Goal: Answer question/provide support: Share knowledge or assist other users

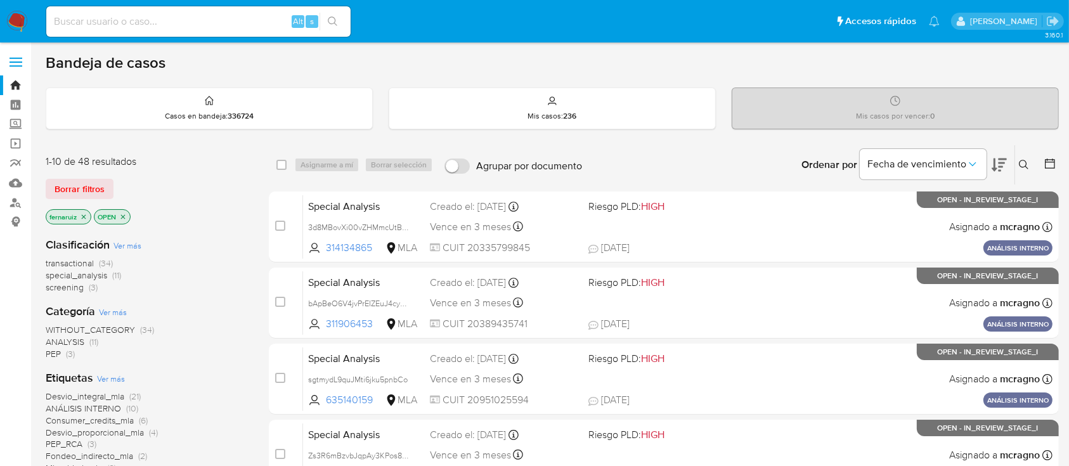
click at [20, 23] on img at bounding box center [17, 22] width 22 height 22
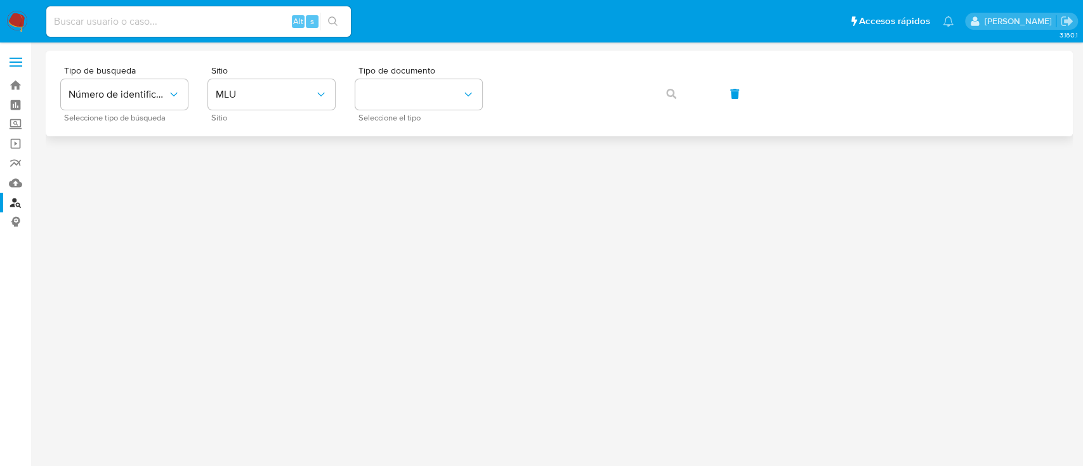
click at [336, 87] on div "Tipo de busqueda Número de identificación Seleccione tipo de búsqueda Sitio MLU…" at bounding box center [559, 93] width 997 height 55
click at [299, 90] on span "MLU" at bounding box center [265, 94] width 99 height 13
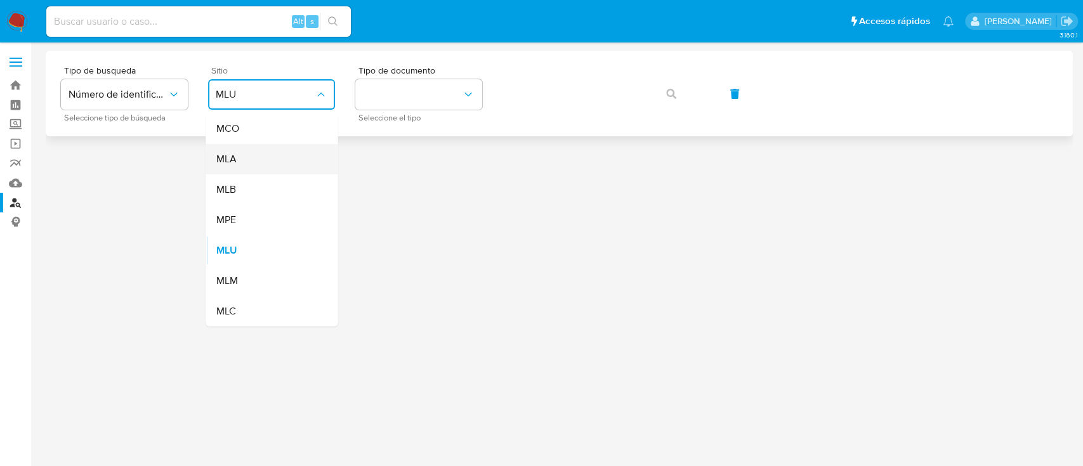
drag, startPoint x: 265, startPoint y: 183, endPoint x: 273, endPoint y: 143, distance: 40.2
click at [273, 143] on ul "MCO MLA MLB MPE MLU MLM MLC" at bounding box center [272, 220] width 132 height 213
click at [273, 144] on div "MLA" at bounding box center [268, 159] width 104 height 30
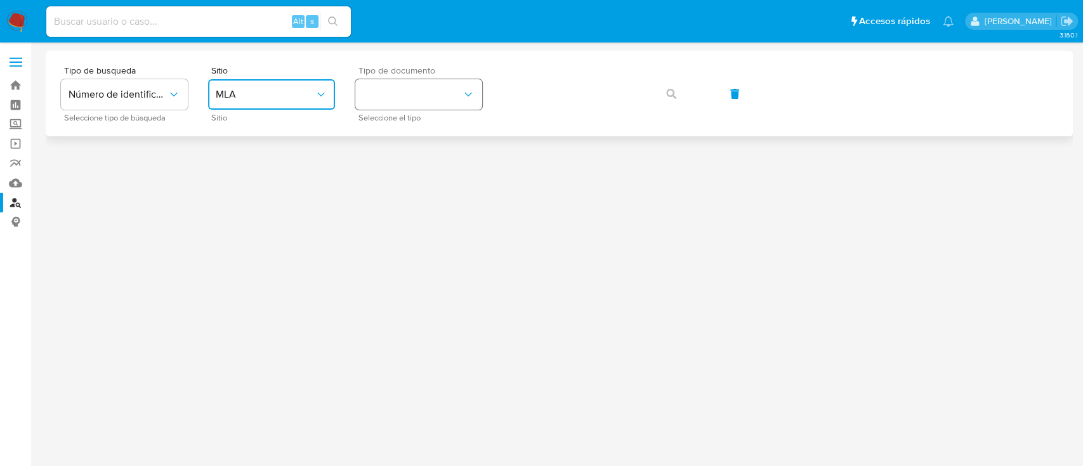
drag, startPoint x: 393, startPoint y: 98, endPoint x: 396, endPoint y: 108, distance: 10.6
click at [394, 98] on button "identificationType" at bounding box center [418, 94] width 127 height 30
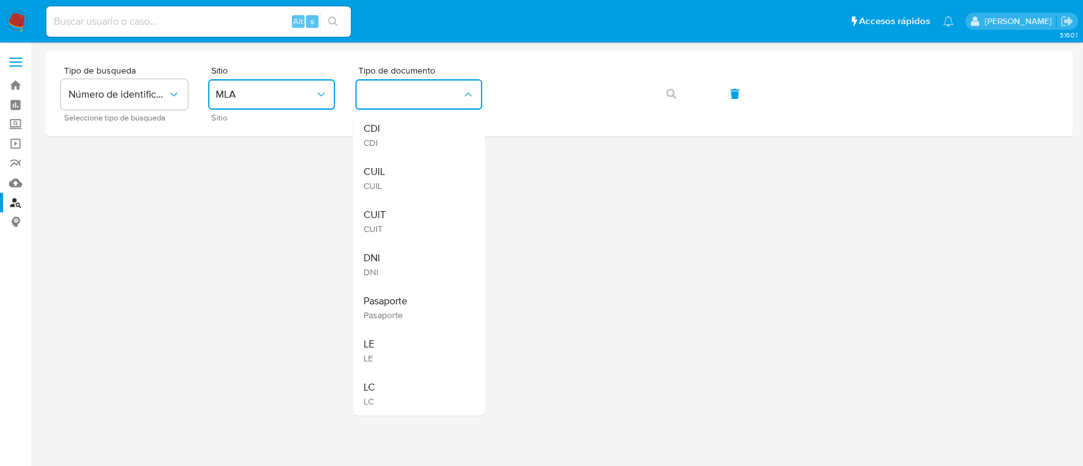
drag, startPoint x: 396, startPoint y: 108, endPoint x: 419, endPoint y: 163, distance: 59.1
click at [391, 175] on div "CUIL CUIL" at bounding box center [415, 178] width 104 height 43
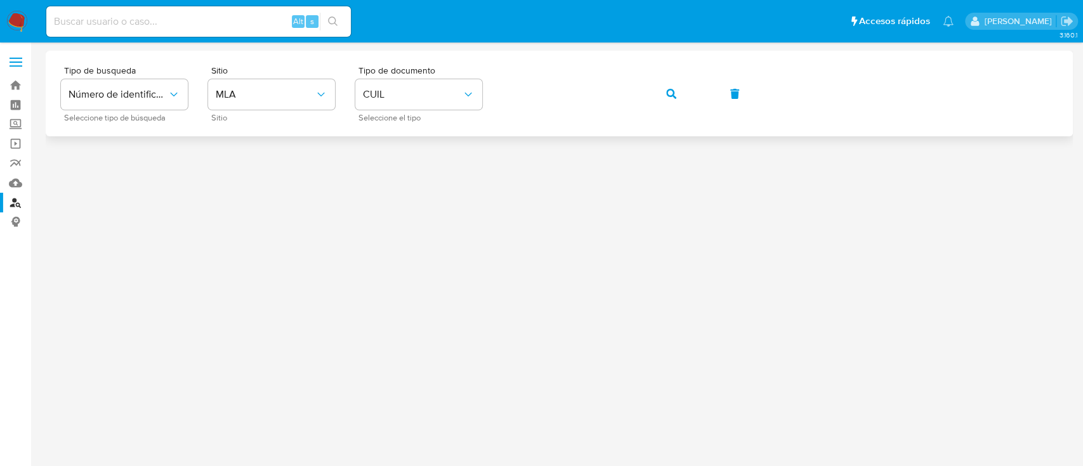
click at [662, 95] on button "button" at bounding box center [671, 94] width 43 height 30
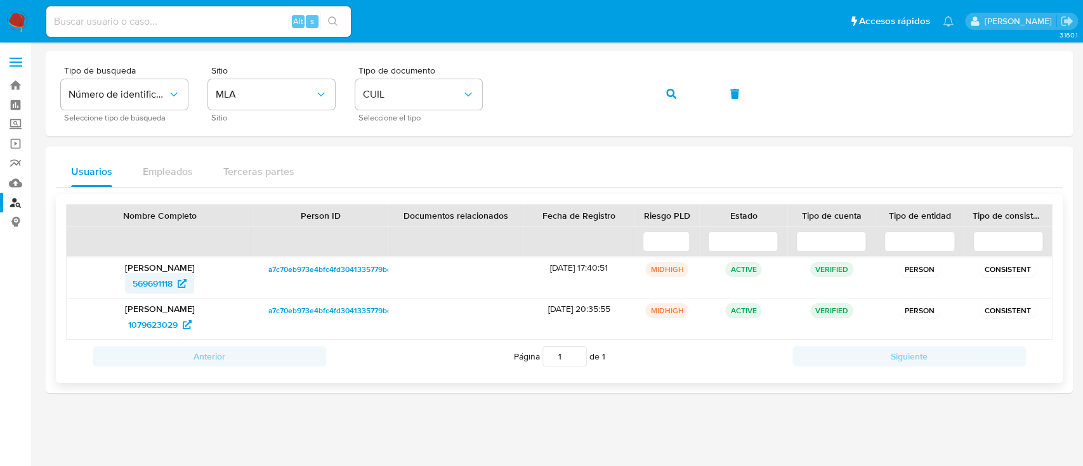
click at [169, 282] on span "569691118" at bounding box center [153, 283] width 40 height 20
click at [679, 93] on button "button" at bounding box center [671, 94] width 43 height 30
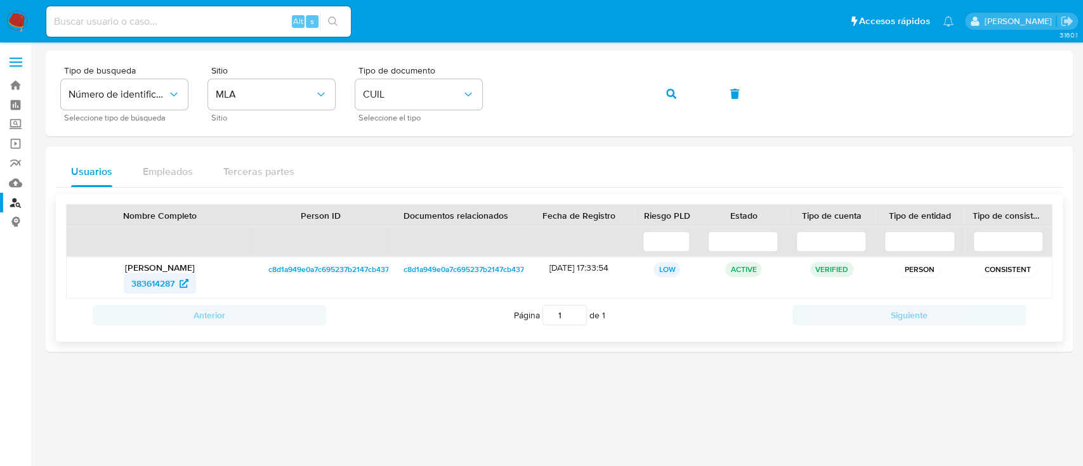
click at [166, 280] on span "383614287" at bounding box center [152, 283] width 43 height 20
click at [672, 89] on icon "button" at bounding box center [671, 94] width 10 height 10
click at [147, 282] on span "704275798" at bounding box center [153, 283] width 44 height 20
drag, startPoint x: 676, startPoint y: 88, endPoint x: 617, endPoint y: 129, distance: 72.3
click at [674, 89] on button "button" at bounding box center [671, 94] width 43 height 30
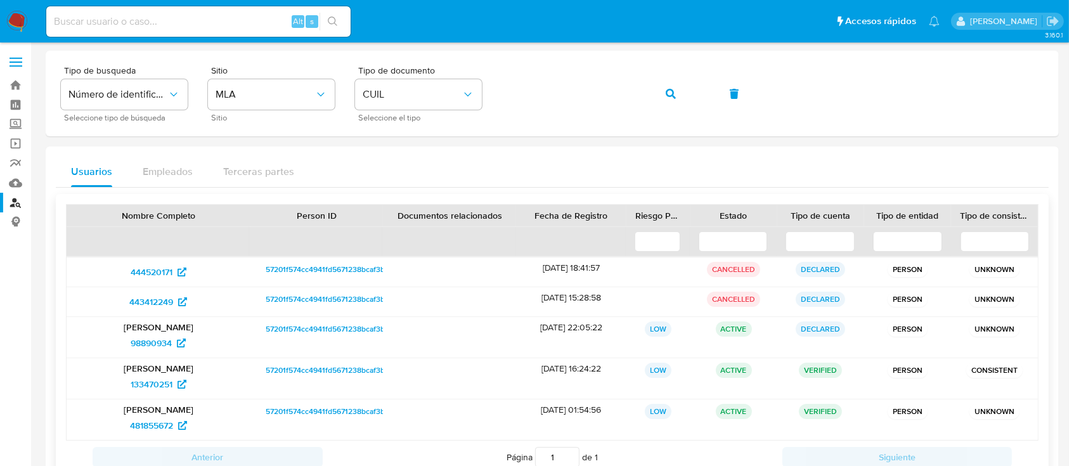
click at [147, 323] on p "Graciela Noemi Farias" at bounding box center [158, 327] width 166 height 11
click at [147, 338] on span "98890934" at bounding box center [151, 343] width 41 height 20
click at [669, 93] on icon "button" at bounding box center [671, 94] width 10 height 10
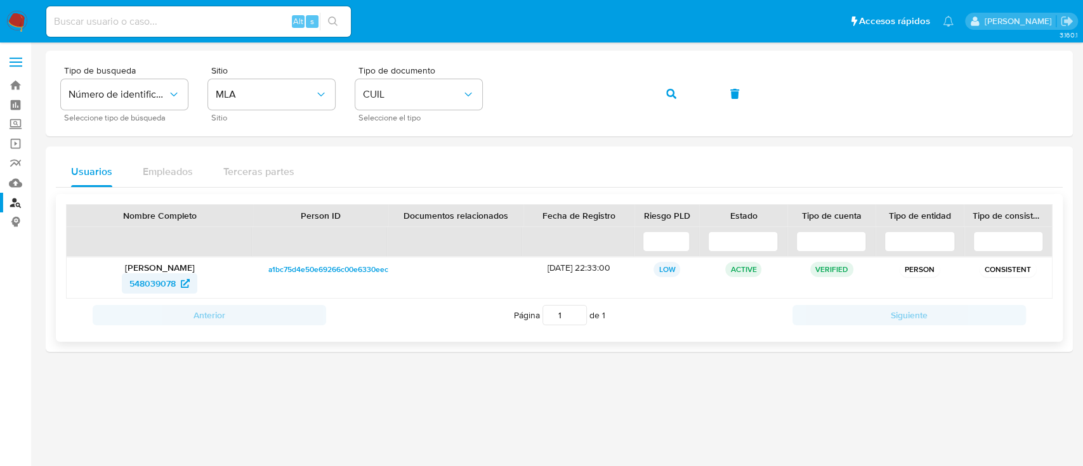
click at [157, 282] on span "548039078" at bounding box center [152, 283] width 46 height 20
click at [664, 90] on button "button" at bounding box center [671, 94] width 43 height 30
click at [142, 283] on span "557600229" at bounding box center [152, 283] width 46 height 20
click at [676, 96] on button "button" at bounding box center [671, 94] width 43 height 30
click at [166, 282] on span "399419989" at bounding box center [153, 283] width 44 height 20
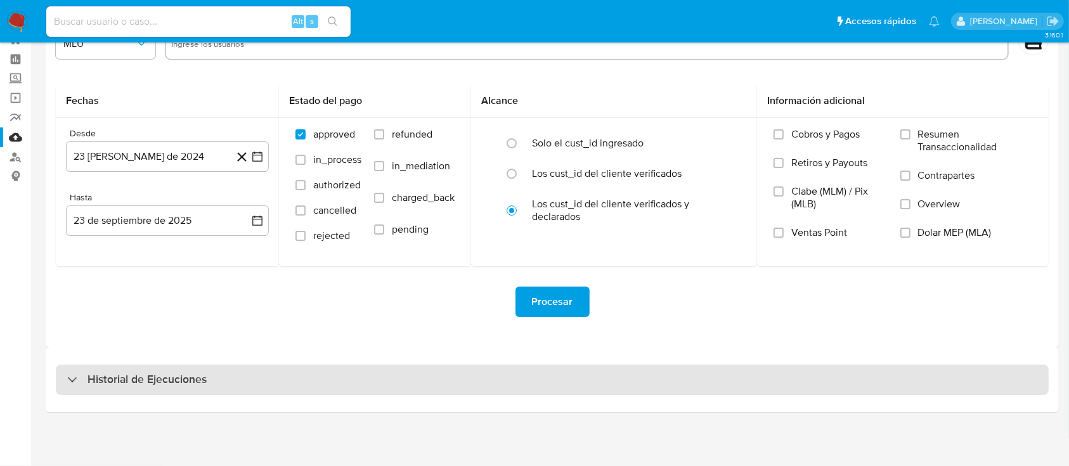
click at [141, 378] on h3 "Historial de Ejecuciones" at bounding box center [147, 379] width 119 height 15
select select "10"
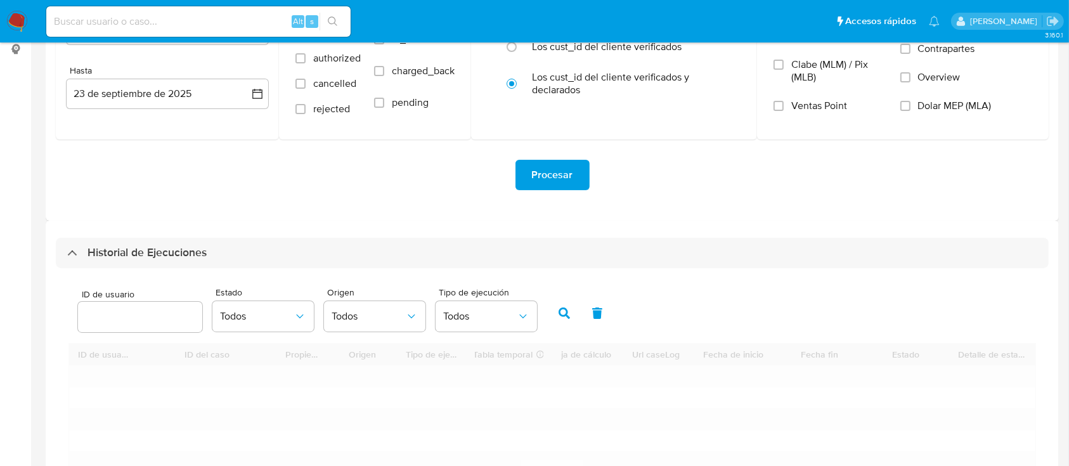
scroll to position [299, 0]
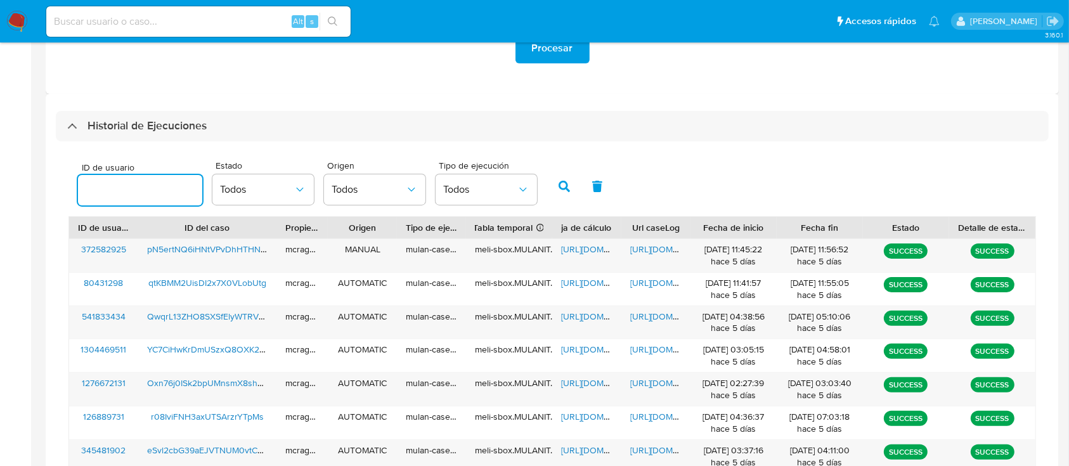
click at [124, 182] on input "number" at bounding box center [140, 190] width 124 height 16
click at [559, 181] on icon "button" at bounding box center [564, 186] width 11 height 11
click at [584, 254] on span "https://docs.google.com/spreadsheets/d/1yB3YlGI1lDw4QfC7zegz-cD-i31H_bP0VqdZ8Ni…" at bounding box center [605, 249] width 88 height 13
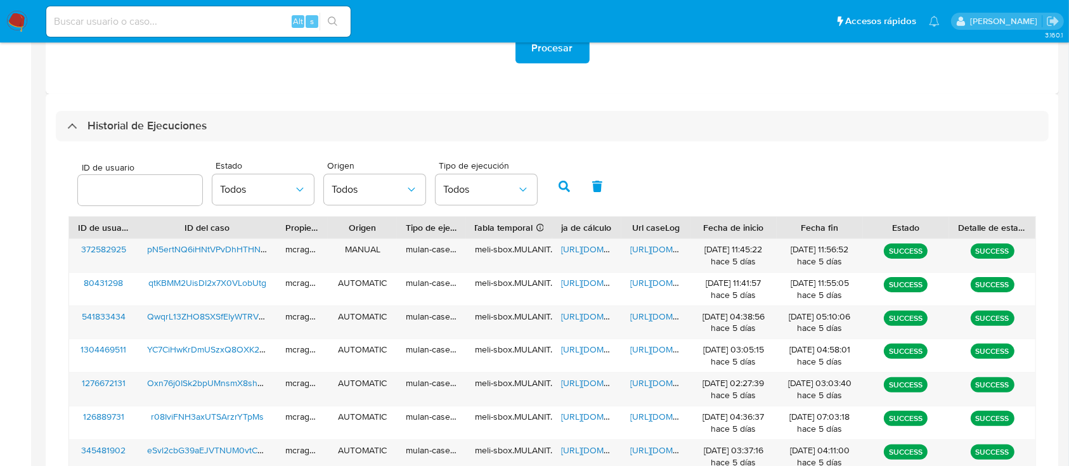
click at [124, 185] on input "number" at bounding box center [140, 190] width 124 height 16
drag, startPoint x: 3, startPoint y: 228, endPoint x: 70, endPoint y: 202, distance: 72.1
click at [8, 228] on aside "Bandeja Tablero Screening Búsqueda en Listas Watchlist Herramientas Operaciones…" at bounding box center [15, 196] width 31 height 991
click at [91, 188] on input "number" at bounding box center [140, 190] width 124 height 16
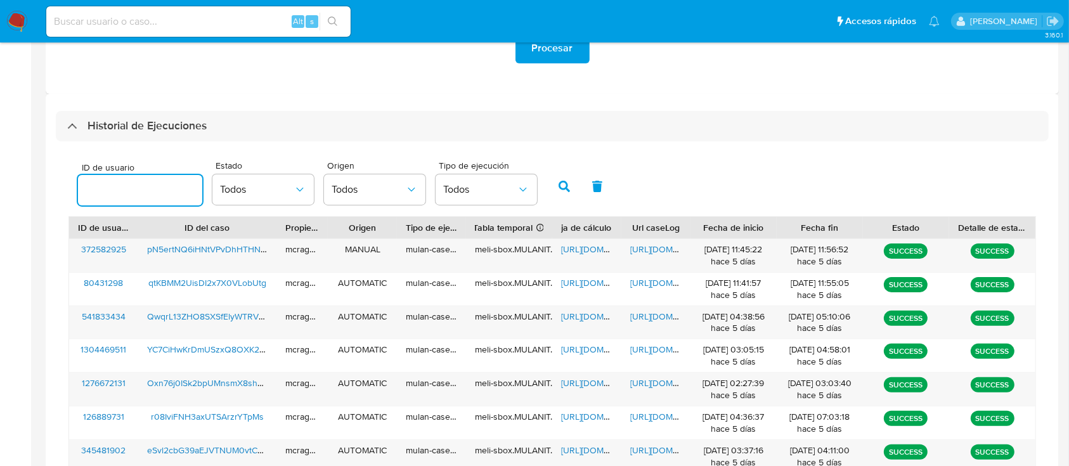
paste input "795300873"
type input "795300873"
click at [567, 182] on icon "button" at bounding box center [564, 186] width 11 height 11
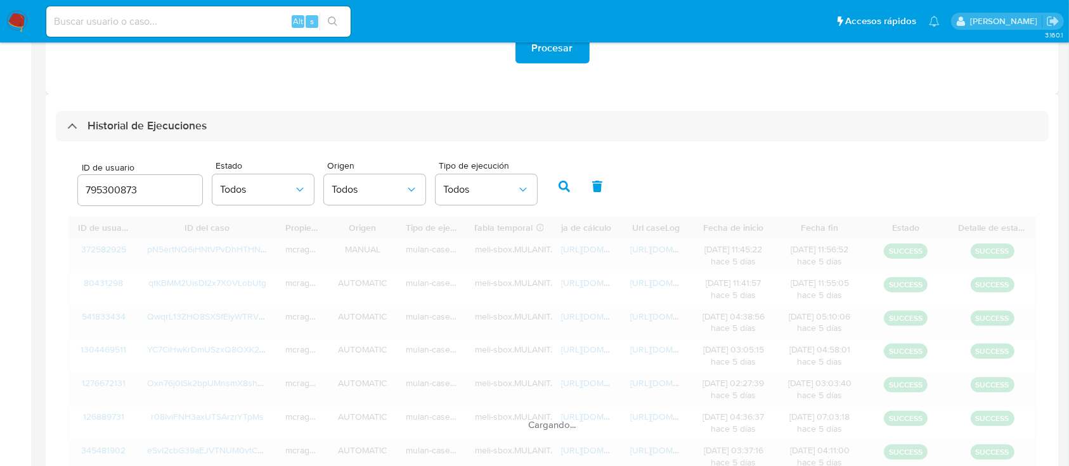
scroll to position [223, 0]
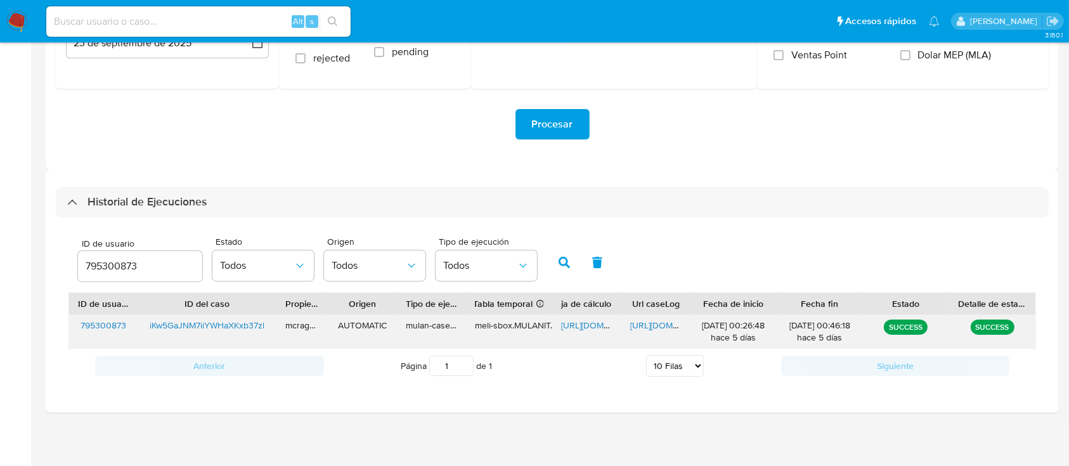
click at [579, 325] on span "https://docs.google.com/spreadsheets/d/1JlH35HMY-LEAh06eidqAYsCZnuBjuWHS61phyot…" at bounding box center [605, 325] width 88 height 13
click at [654, 326] on span "https://docs.google.com/document/d/1KsL2t4u4uXu2Mev5rl-ycvFK-TcfR35W5gp8ZjljXiQ…" at bounding box center [675, 325] width 88 height 13
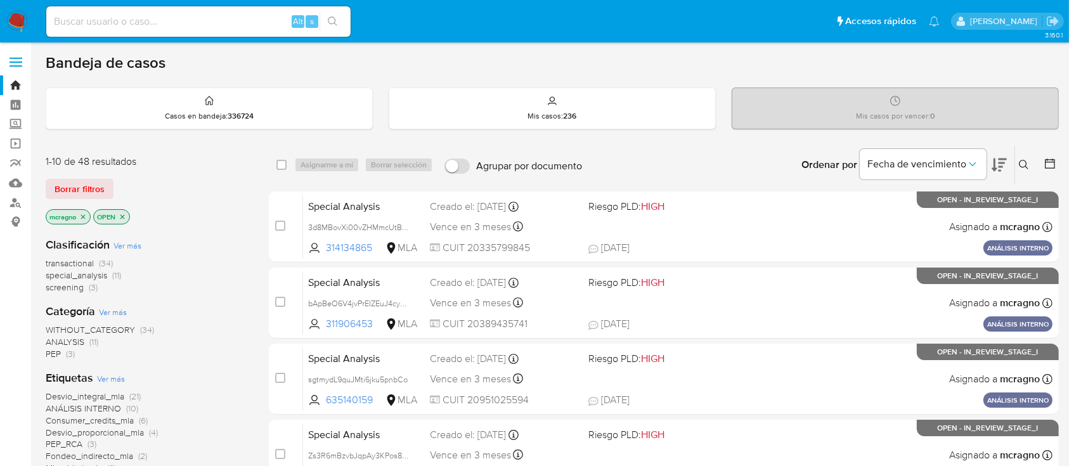
click at [123, 214] on icon "close-filter" at bounding box center [123, 217] width 8 height 8
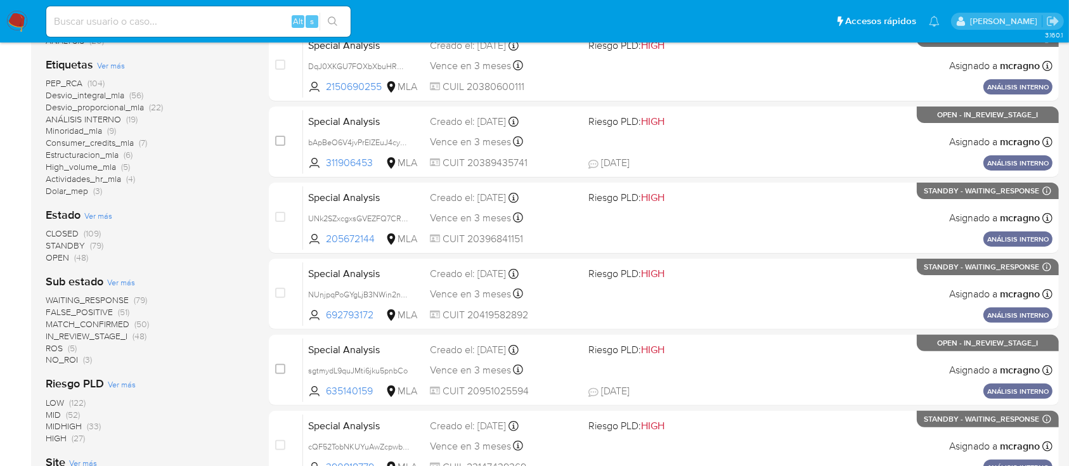
scroll to position [338, 0]
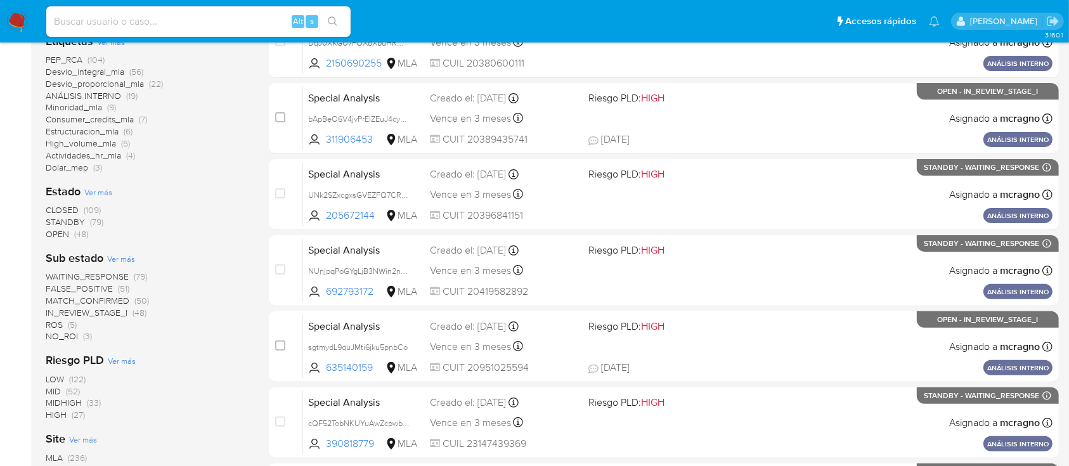
click at [125, 316] on span "IN_REVIEW_STAGE_I" at bounding box center [87, 312] width 82 height 13
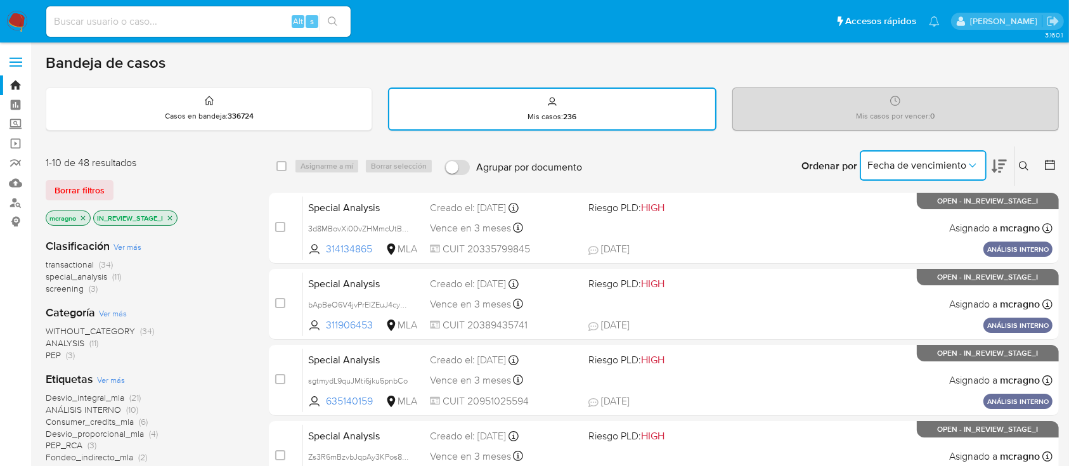
click at [895, 162] on span "Fecha de vencimiento" at bounding box center [917, 165] width 99 height 13
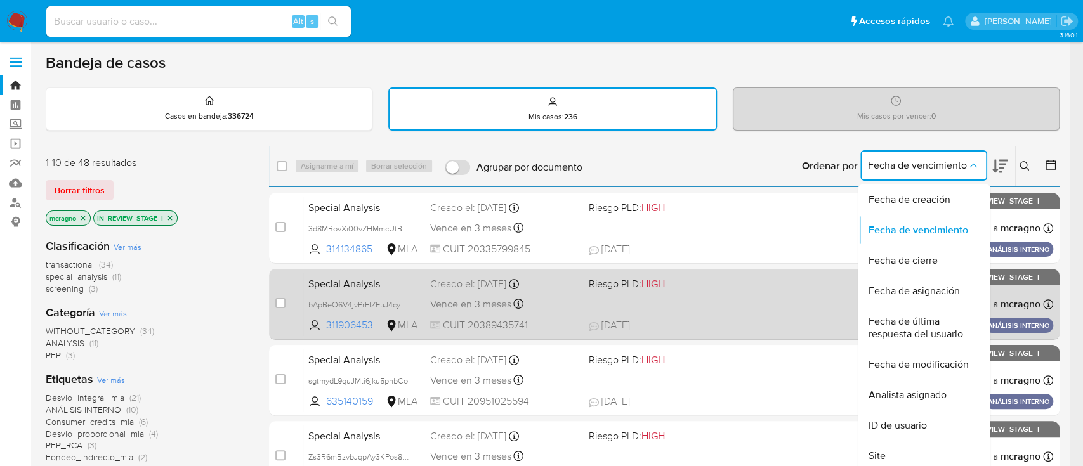
click at [920, 329] on span "Fecha de última respuesta del usuario" at bounding box center [920, 327] width 104 height 25
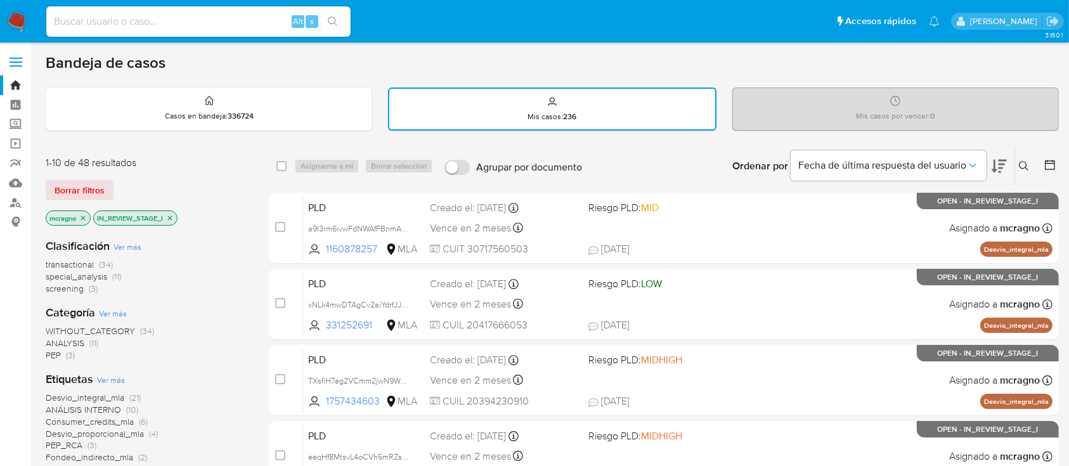
click at [1002, 170] on icon at bounding box center [999, 166] width 15 height 15
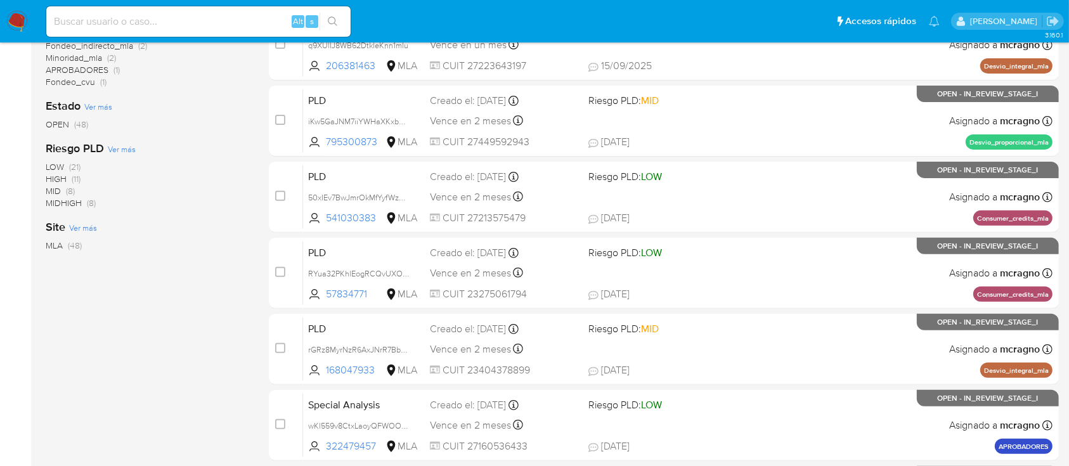
scroll to position [74, 0]
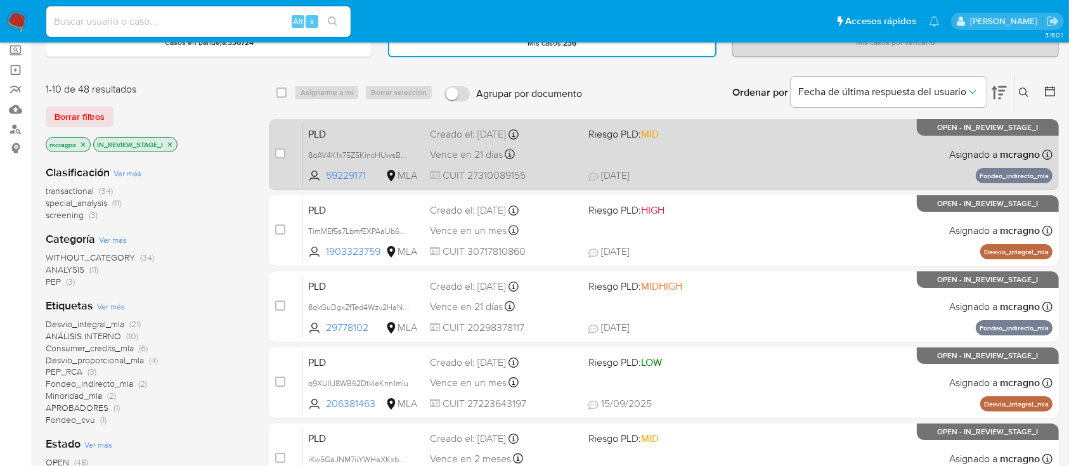
click at [762, 155] on div "PLD 8qAV4K1x75Z5KincHUwsBvmc 59229171 MLA Riesgo PLD: MID Creado el: 12/08/2025…" at bounding box center [678, 154] width 750 height 64
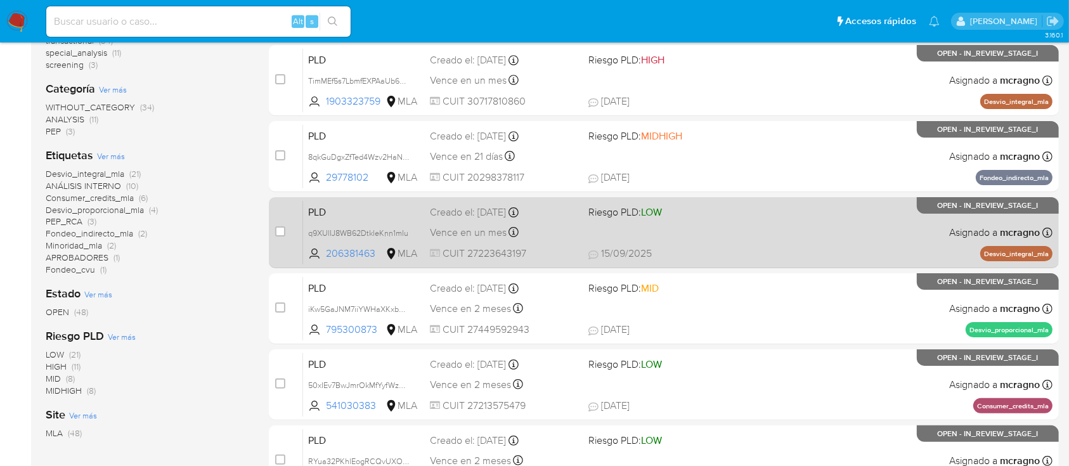
scroll to position [327, 0]
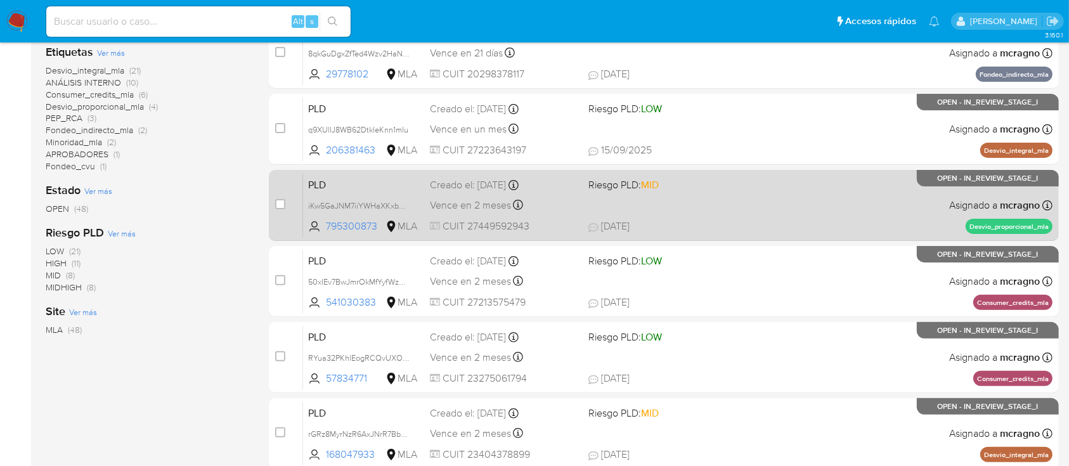
click at [830, 199] on div "PLD iKw5GaJNM7iiYWHaXKxb37zl 795300873 MLA Riesgo PLD: MID Creado el: 12/09/202…" at bounding box center [678, 205] width 750 height 64
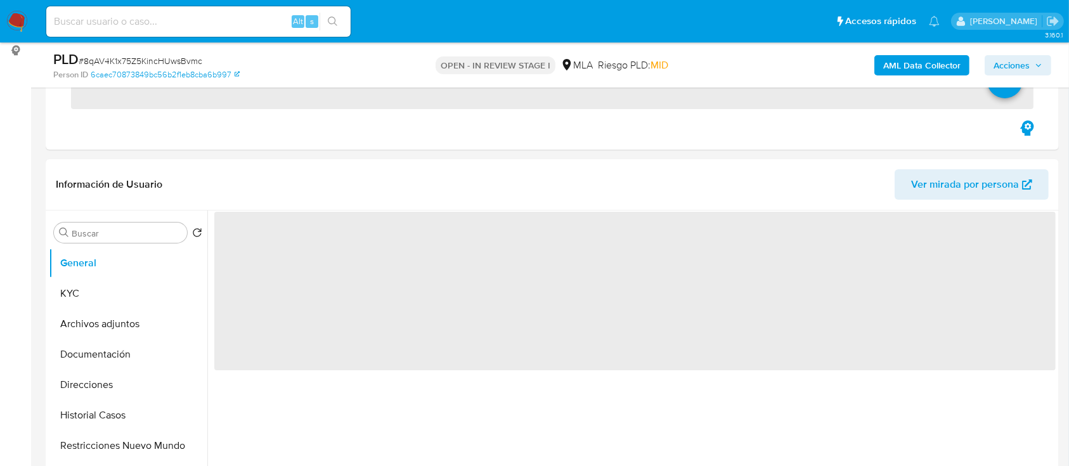
scroll to position [422, 0]
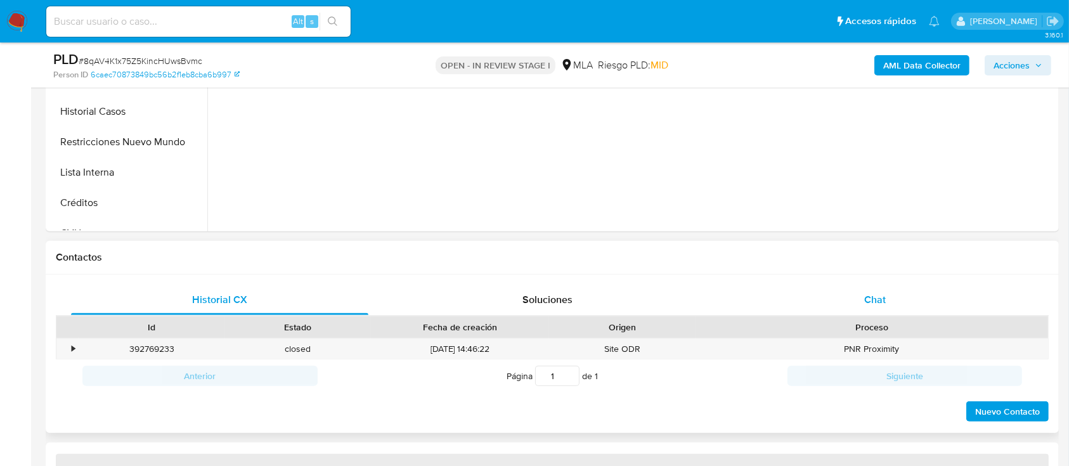
click at [903, 289] on div "Chat" at bounding box center [875, 300] width 297 height 30
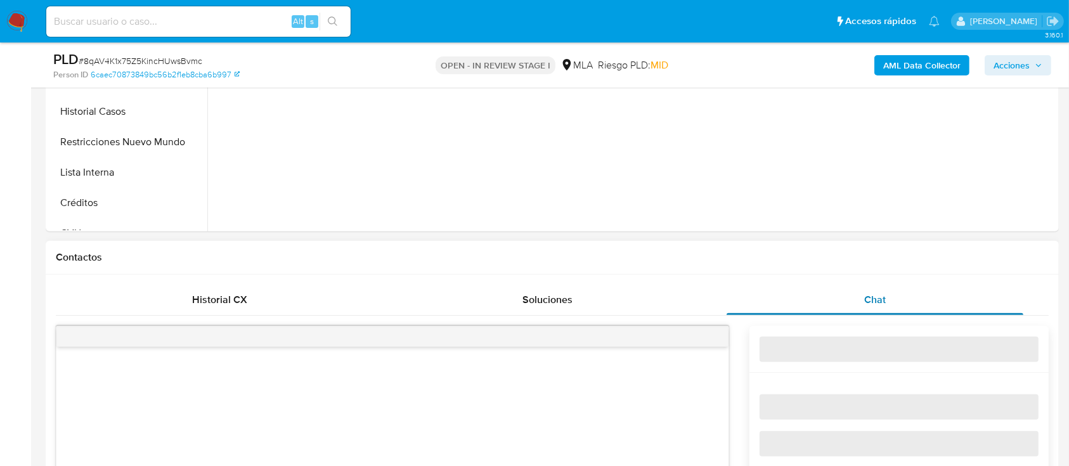
select select "10"
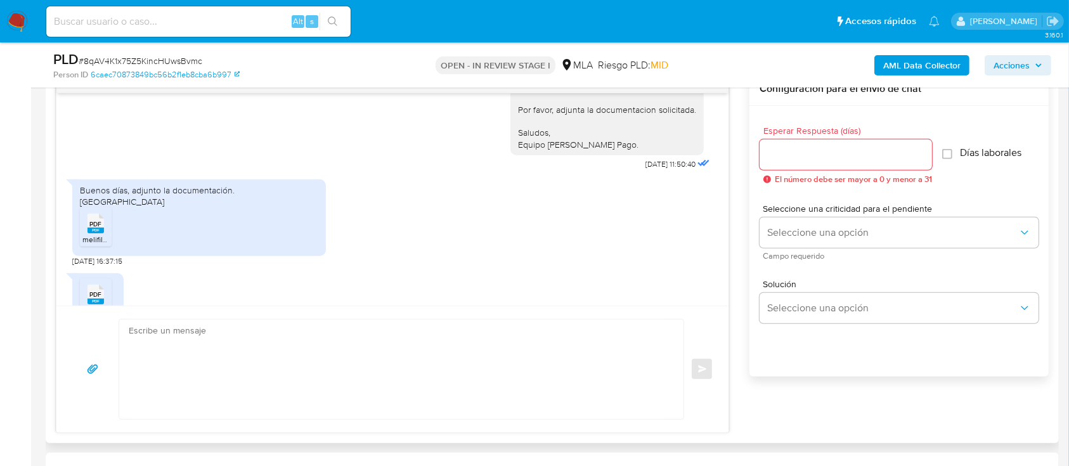
scroll to position [873, 0]
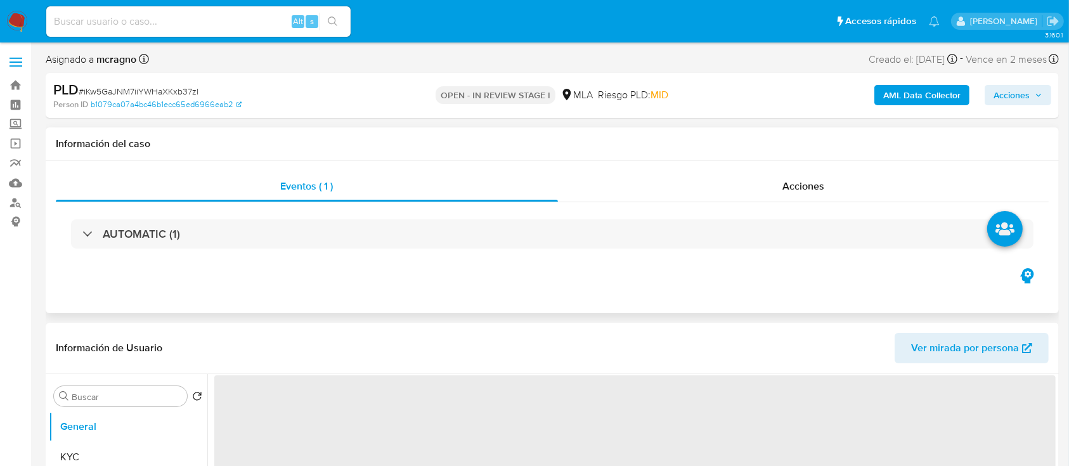
select select "10"
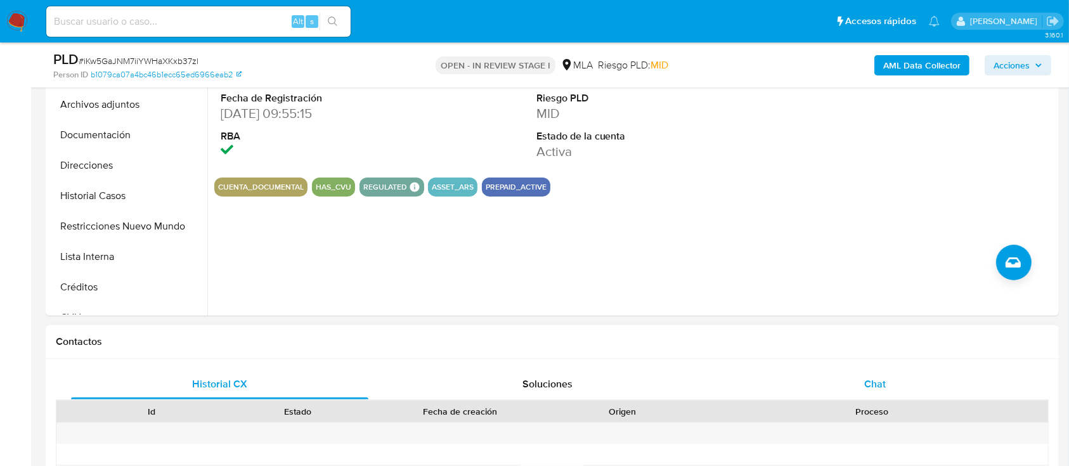
click at [911, 389] on div "Chat" at bounding box center [875, 384] width 297 height 30
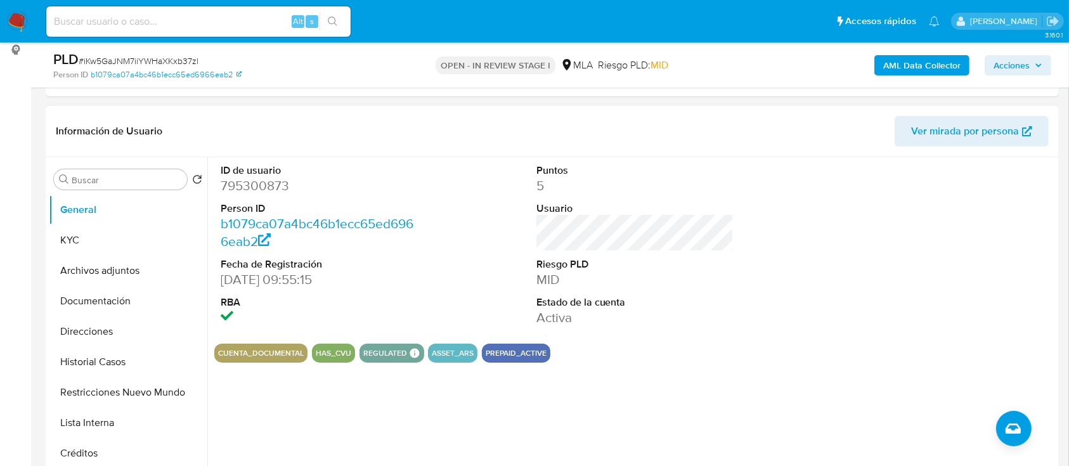
scroll to position [169, 0]
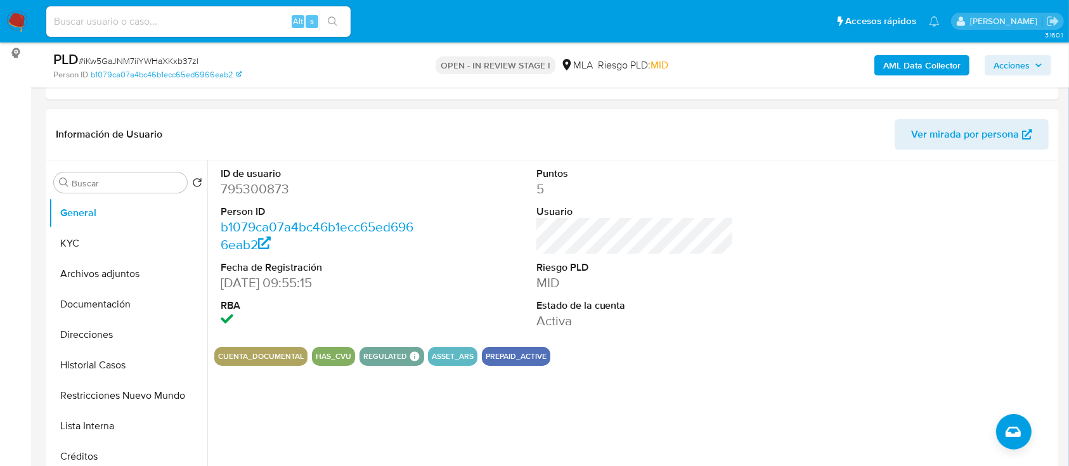
click at [272, 188] on dd "795300873" at bounding box center [320, 189] width 198 height 18
copy dd "795300873"
click at [121, 367] on button "Historial Casos" at bounding box center [123, 365] width 148 height 30
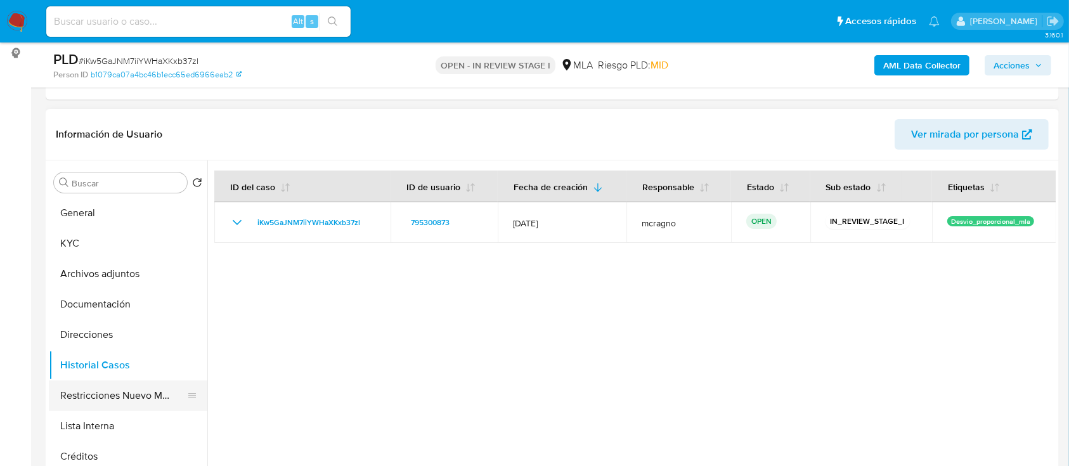
click at [131, 392] on button "Restricciones Nuevo Mundo" at bounding box center [123, 396] width 148 height 30
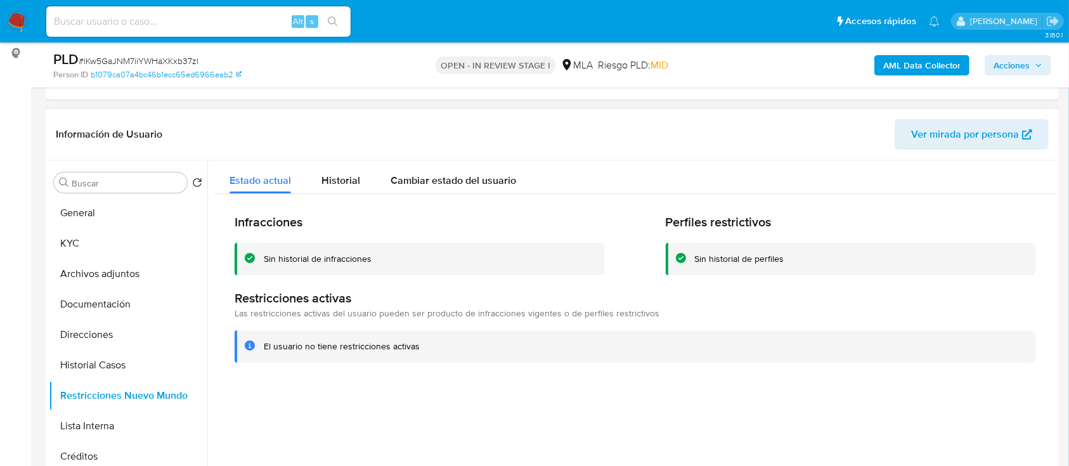
scroll to position [254, 0]
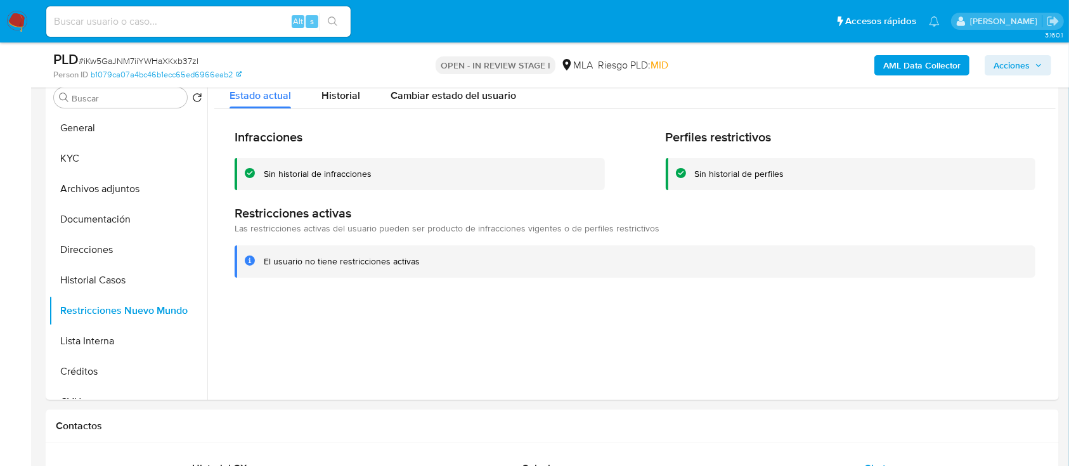
click at [946, 62] on b "AML Data Collector" at bounding box center [922, 65] width 77 height 20
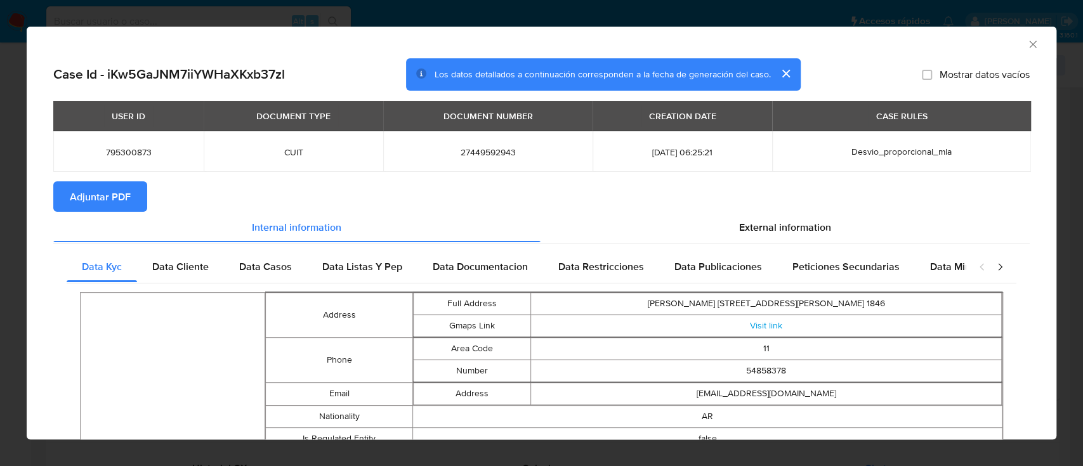
click at [70, 203] on span "Adjuntar PDF" at bounding box center [100, 197] width 61 height 28
click at [1026, 43] on icon "Cerrar ventana" at bounding box center [1032, 44] width 13 height 13
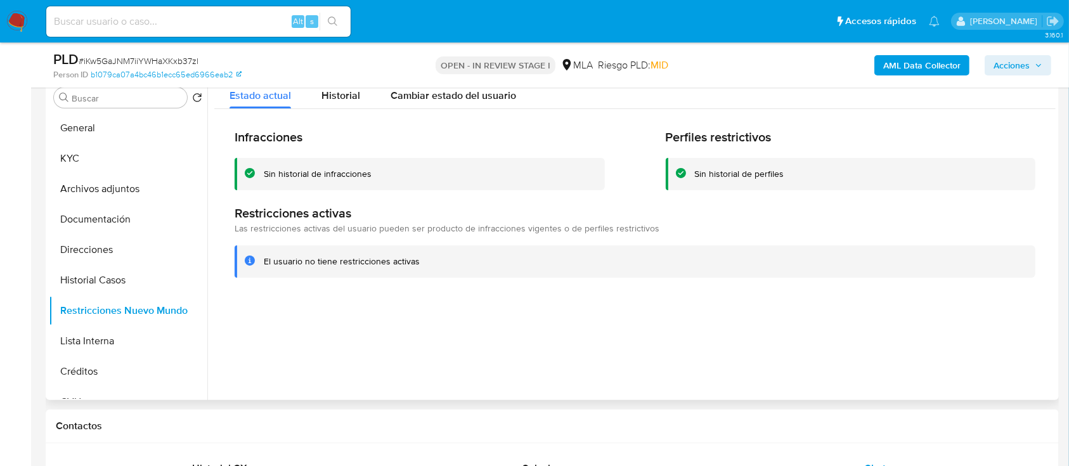
drag, startPoint x: 116, startPoint y: 197, endPoint x: 330, endPoint y: 277, distance: 228.2
click at [119, 197] on button "Archivos adjuntos" at bounding box center [128, 189] width 159 height 30
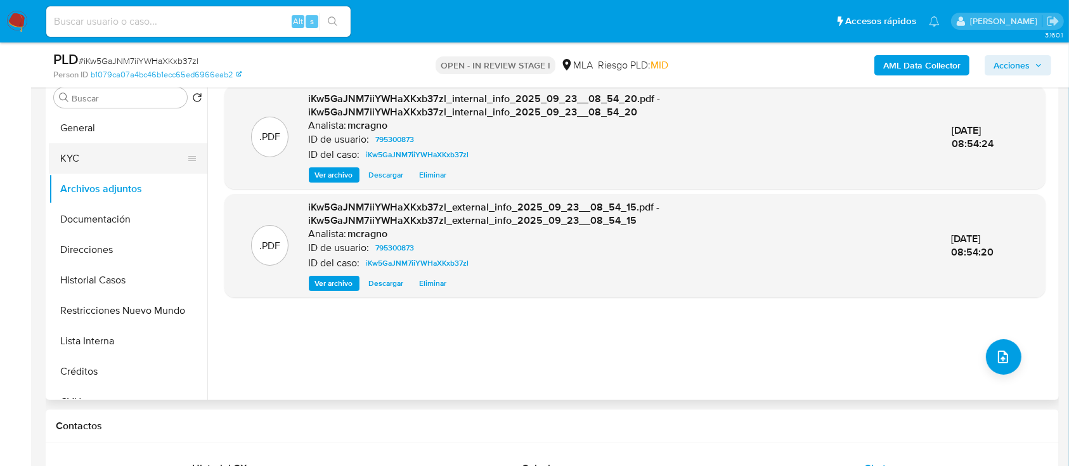
click at [134, 159] on button "KYC" at bounding box center [123, 158] width 148 height 30
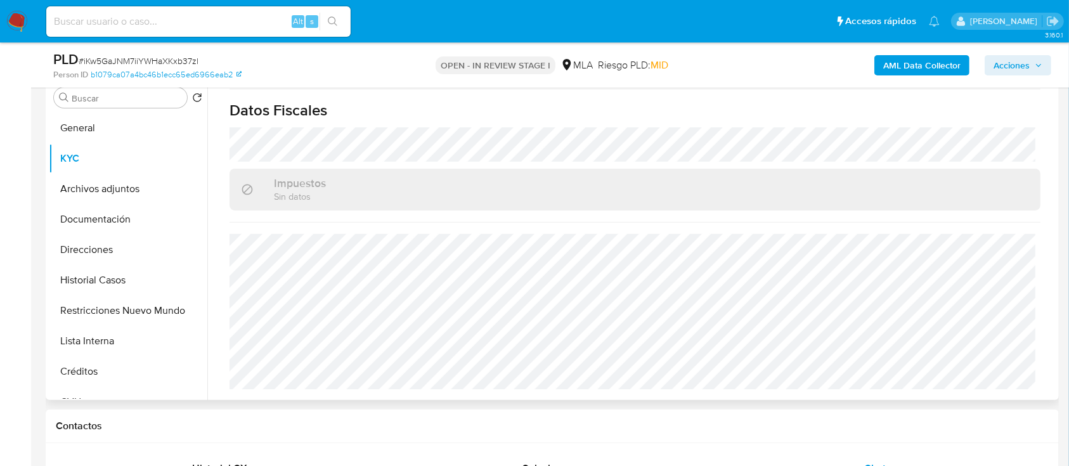
scroll to position [700, 0]
click at [111, 253] on button "Direcciones" at bounding box center [123, 250] width 148 height 30
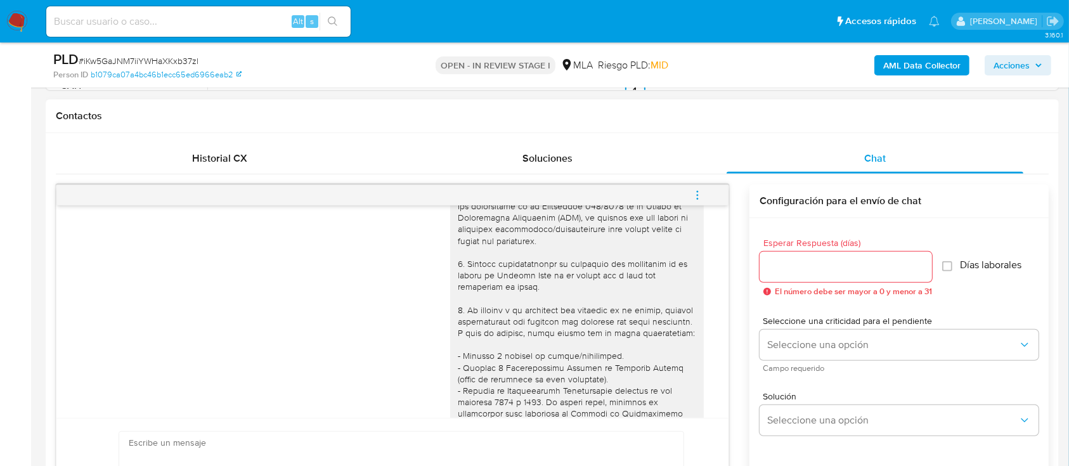
scroll to position [676, 0]
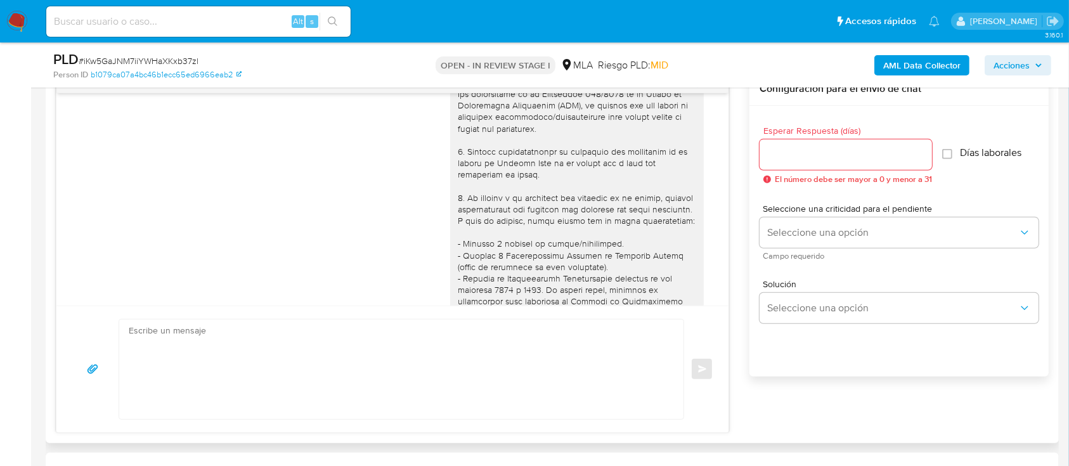
click at [607, 376] on textarea at bounding box center [398, 370] width 539 height 100
paste textarea "Hola Karen Ariana Vazquez, En función de las operaciones registradas en tu cuen…"
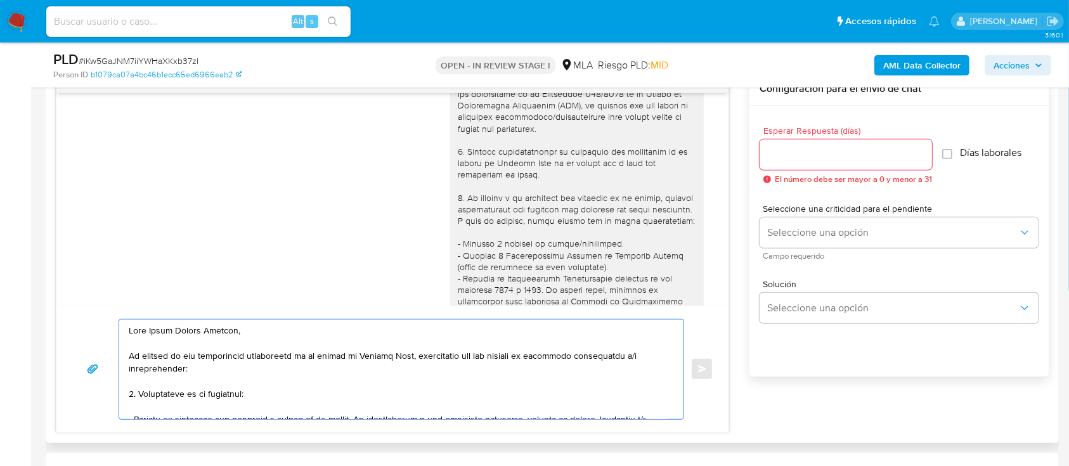
scroll to position [383, 0]
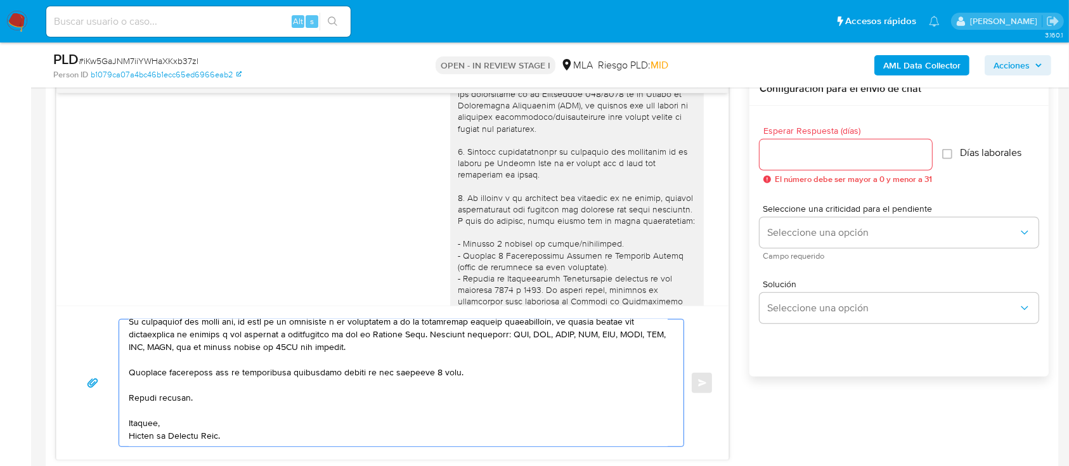
type textarea "Hola Karen Ariana Vazquez, En función de las operaciones registradas en tu cuen…"
click at [856, 169] on div "Esperar Respuesta (días) El número debe ser mayor a 0 y menor a 31" at bounding box center [846, 155] width 173 height 58
click at [838, 148] on input "Esperar Respuesta (días)" at bounding box center [846, 155] width 173 height 16
type input "2"
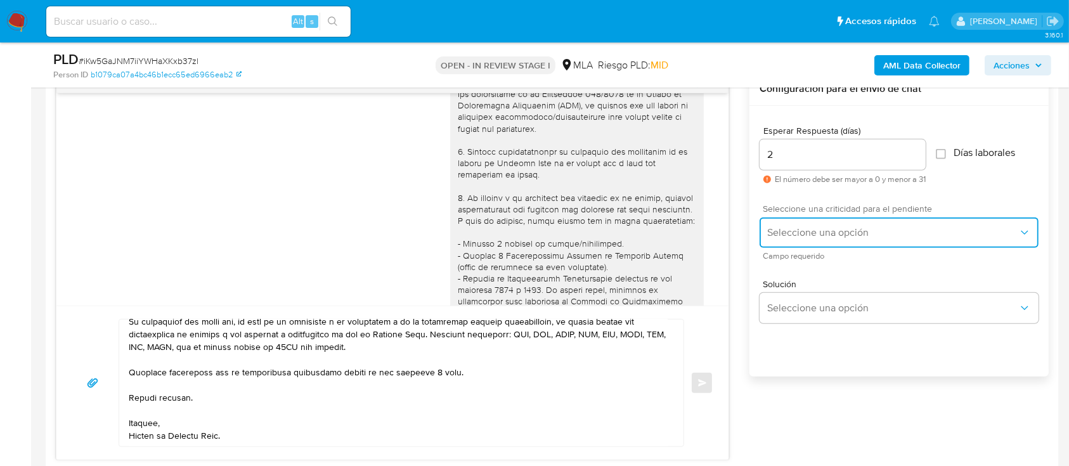
drag, startPoint x: 828, startPoint y: 221, endPoint x: 832, endPoint y: 238, distance: 17.1
click at [828, 223] on button "Seleccione una opción" at bounding box center [899, 233] width 279 height 30
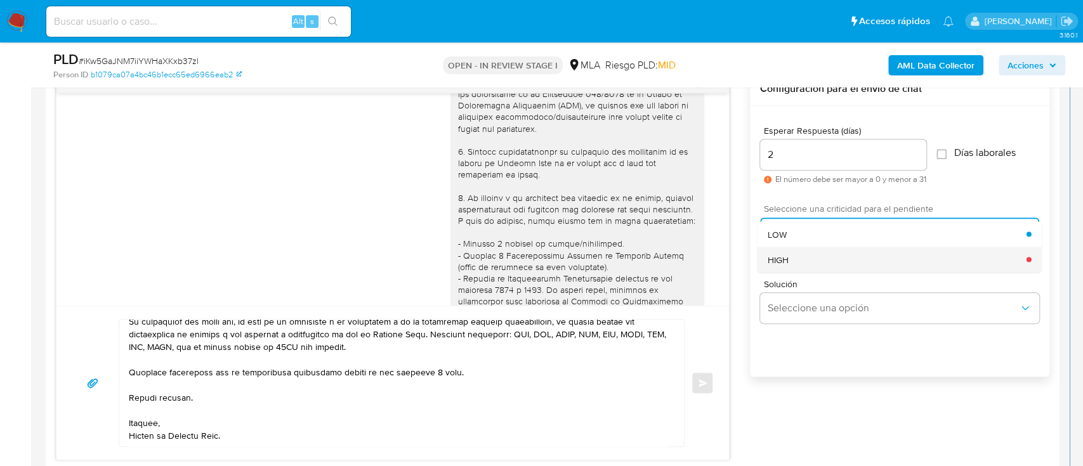
click at [832, 254] on div "HIGH" at bounding box center [897, 259] width 259 height 25
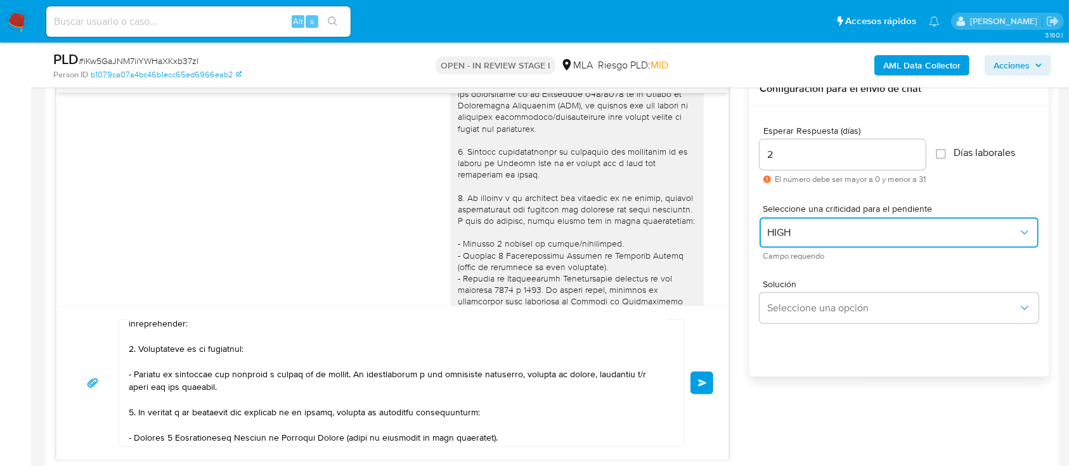
scroll to position [0, 0]
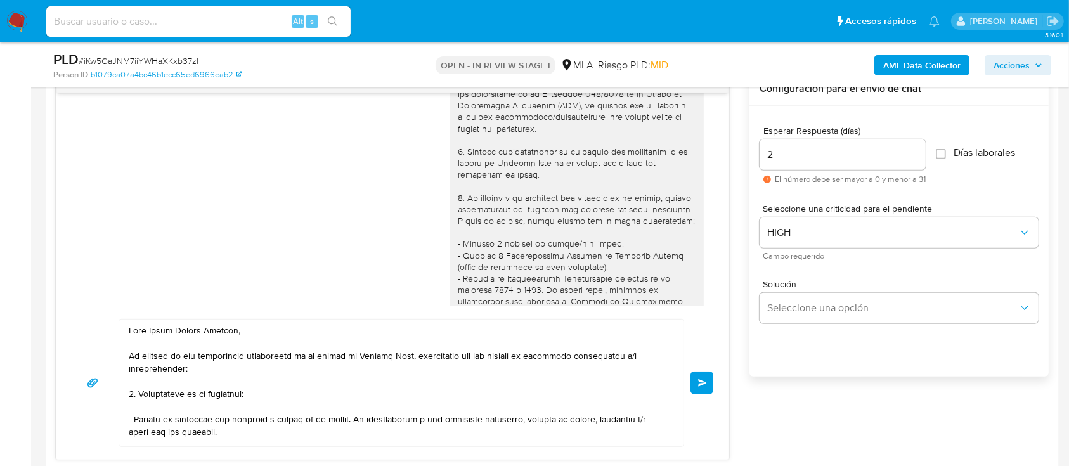
click at [689, 381] on div "Enviar" at bounding box center [393, 383] width 642 height 128
click at [712, 386] on button "Enviar" at bounding box center [702, 383] width 23 height 23
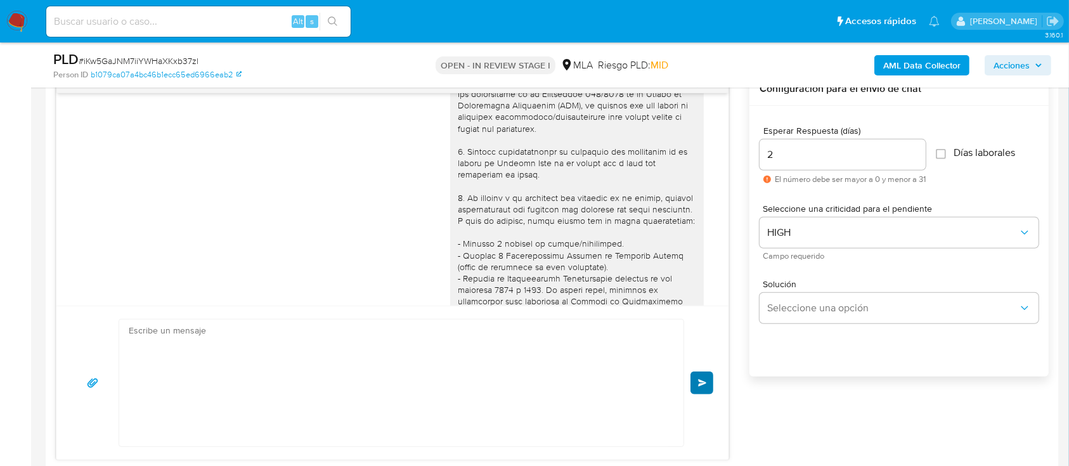
scroll to position [1193, 0]
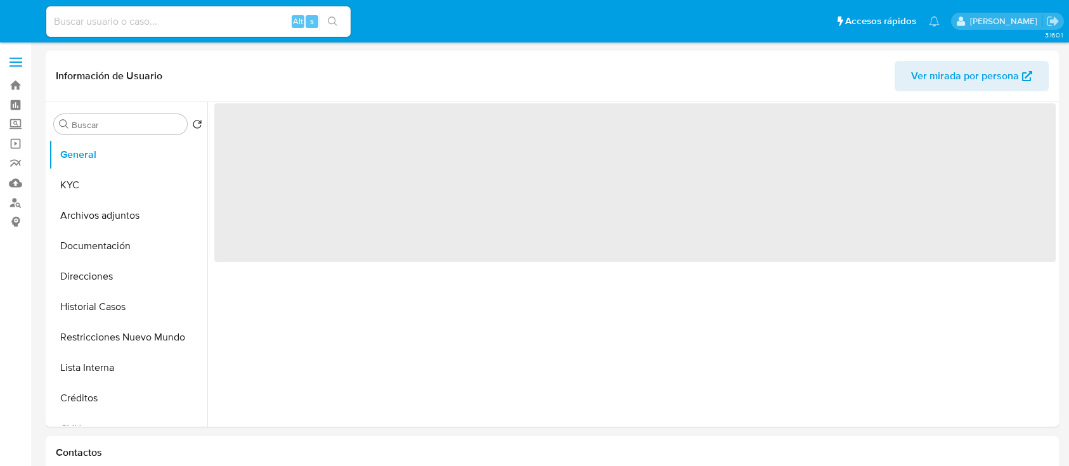
select select "10"
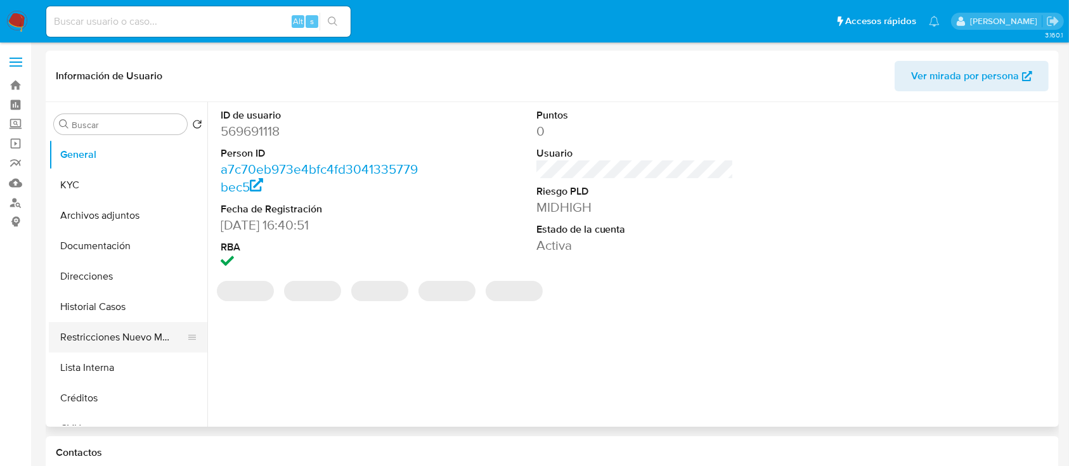
click at [136, 335] on button "Restricciones Nuevo Mundo" at bounding box center [123, 337] width 148 height 30
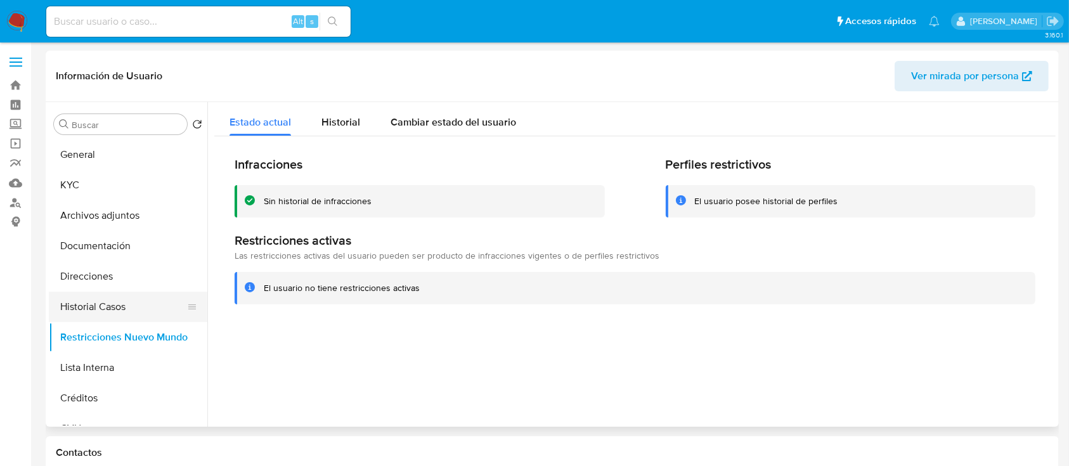
click at [137, 310] on button "Historial Casos" at bounding box center [123, 307] width 148 height 30
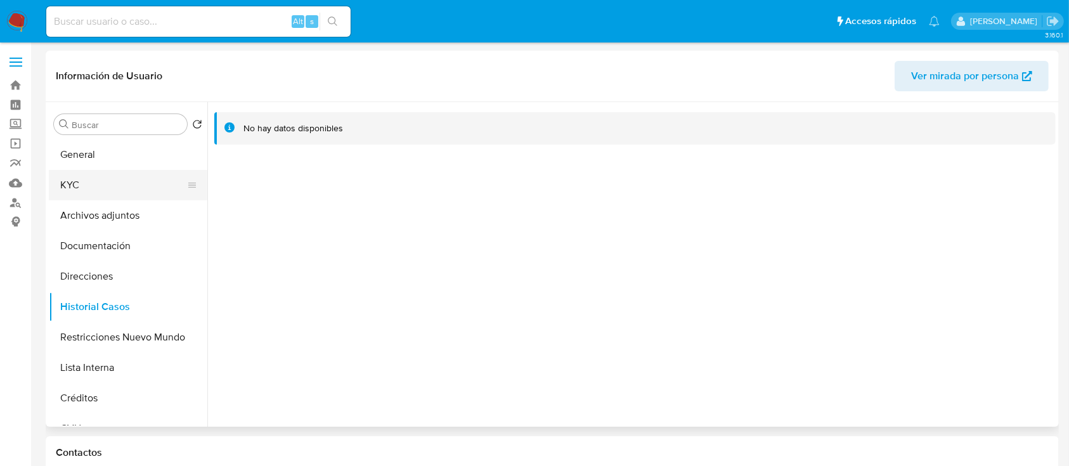
click at [137, 189] on button "KYC" at bounding box center [123, 185] width 148 height 30
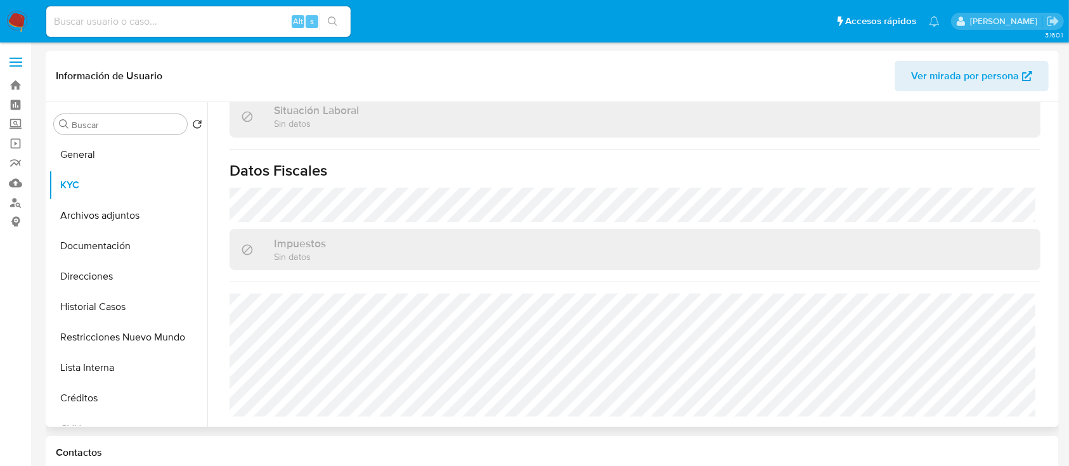
scroll to position [655, 0]
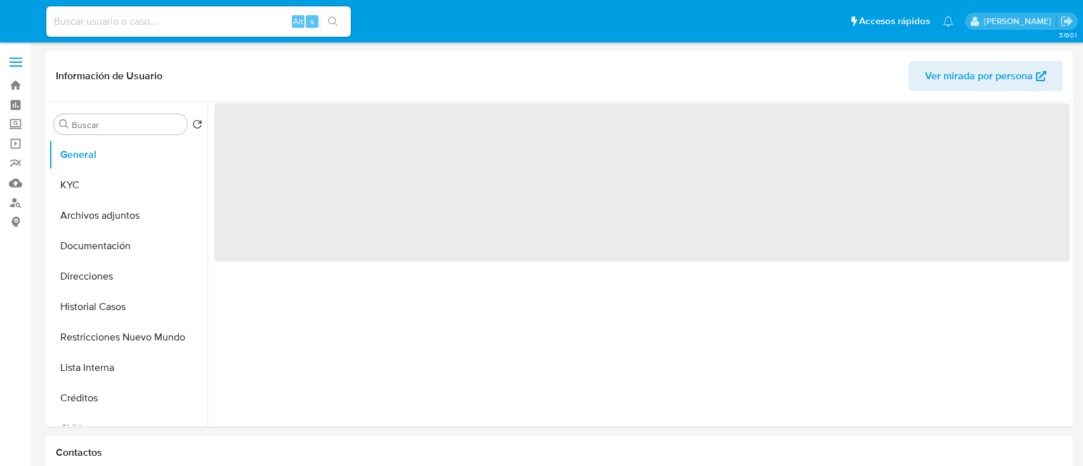
select select "10"
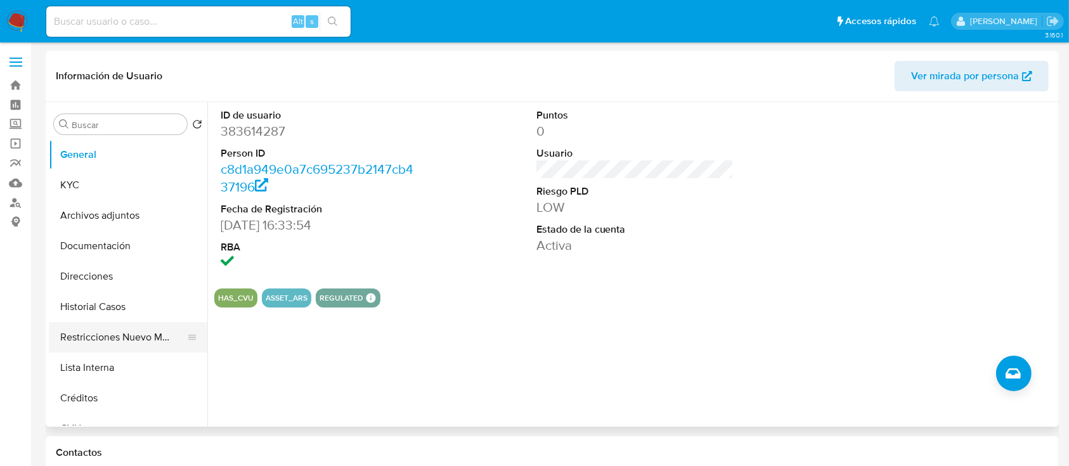
click at [140, 330] on button "Restricciones Nuevo Mundo" at bounding box center [123, 337] width 148 height 30
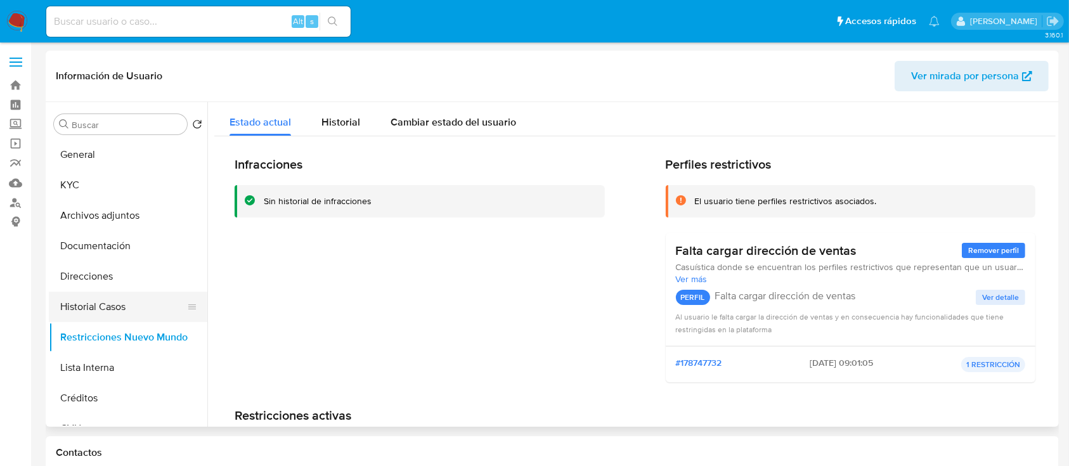
click at [134, 301] on button "Historial Casos" at bounding box center [123, 307] width 148 height 30
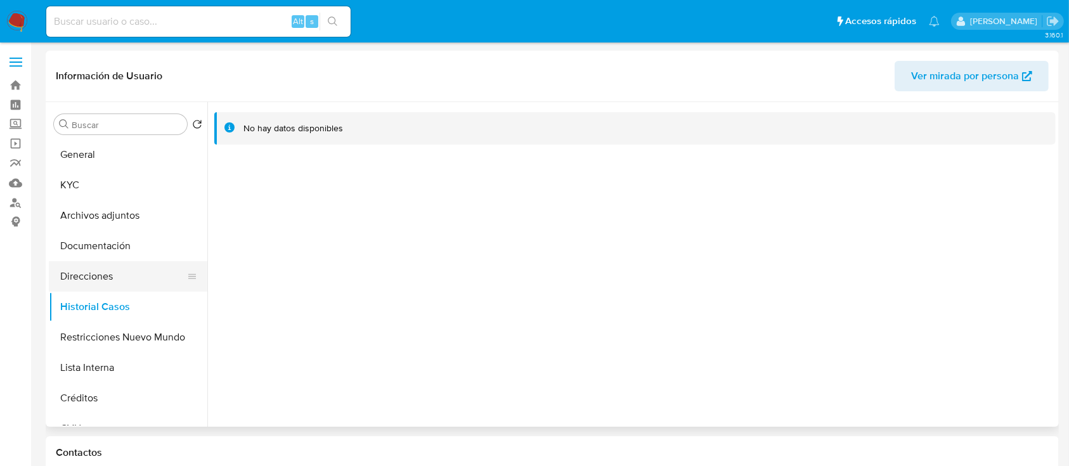
click at [113, 277] on button "Direcciones" at bounding box center [123, 276] width 148 height 30
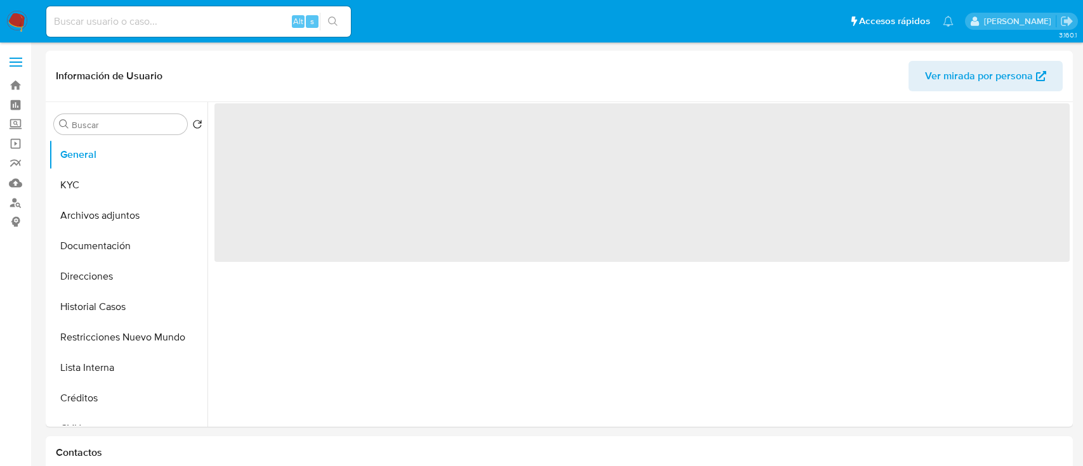
select select "10"
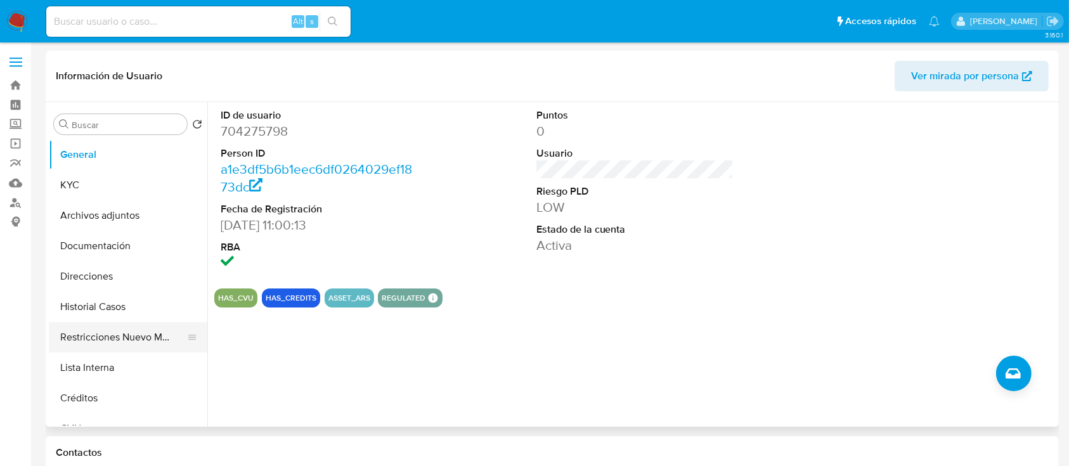
click at [114, 334] on button "Restricciones Nuevo Mundo" at bounding box center [123, 337] width 148 height 30
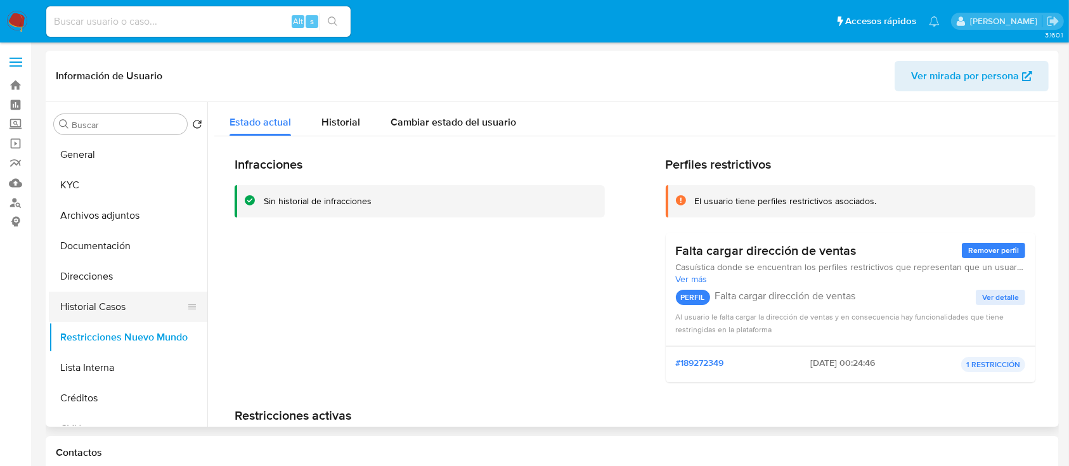
click at [145, 304] on button "Historial Casos" at bounding box center [123, 307] width 148 height 30
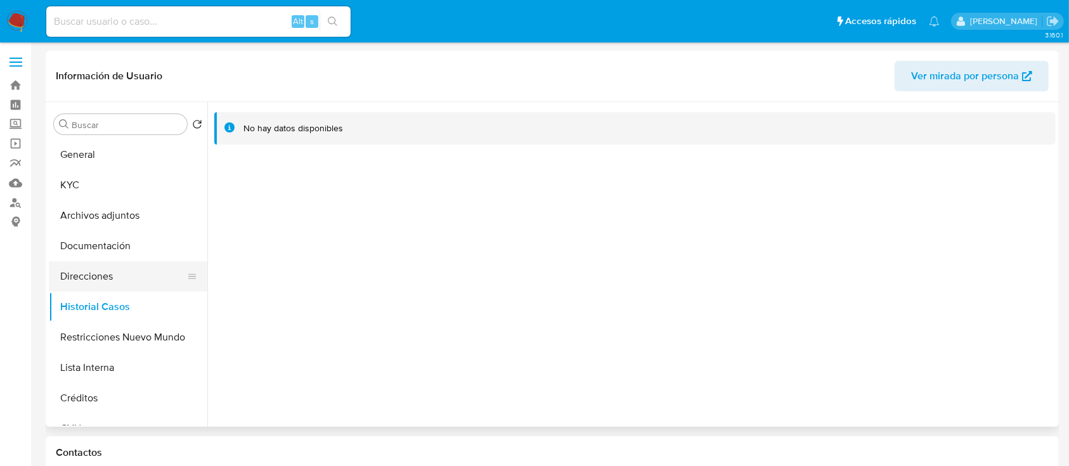
click at [117, 271] on button "Direcciones" at bounding box center [123, 276] width 148 height 30
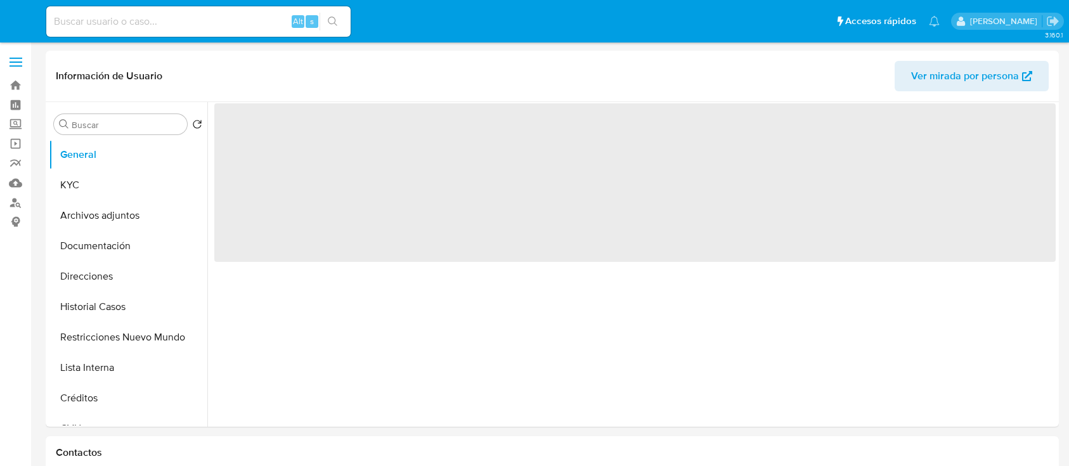
select select "10"
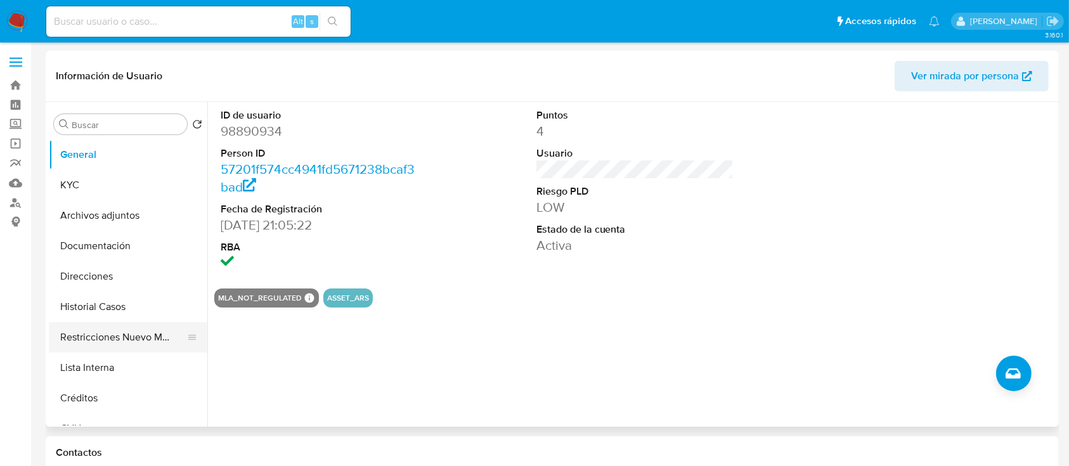
click at [108, 332] on button "Restricciones Nuevo Mundo" at bounding box center [123, 337] width 148 height 30
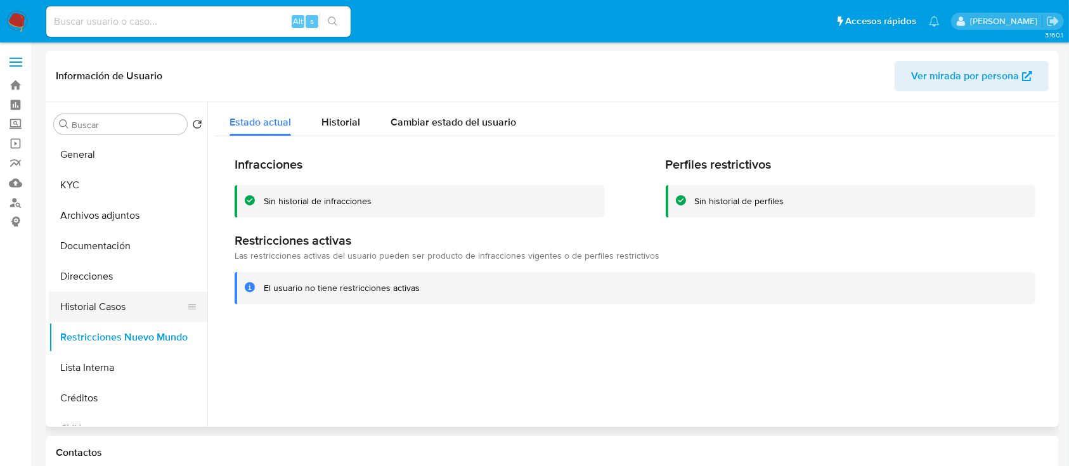
click at [120, 308] on button "Historial Casos" at bounding box center [123, 307] width 148 height 30
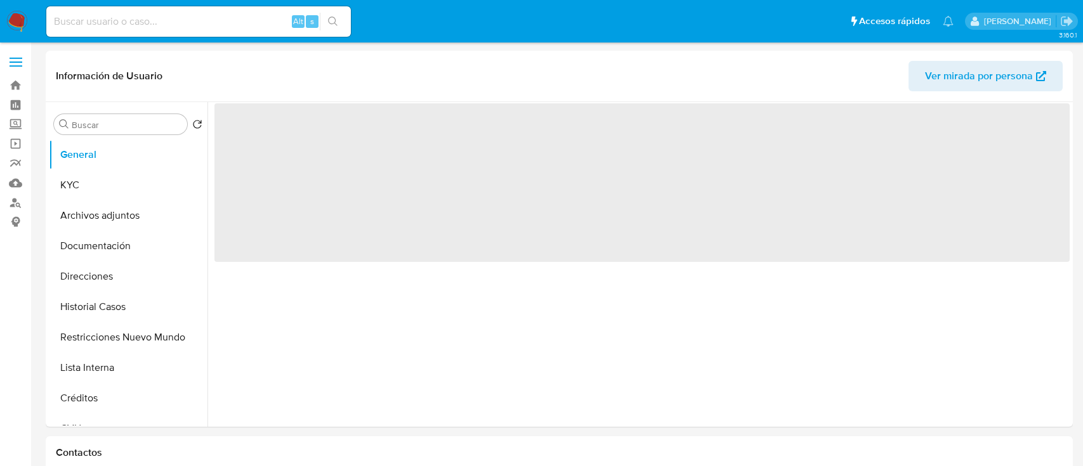
select select "10"
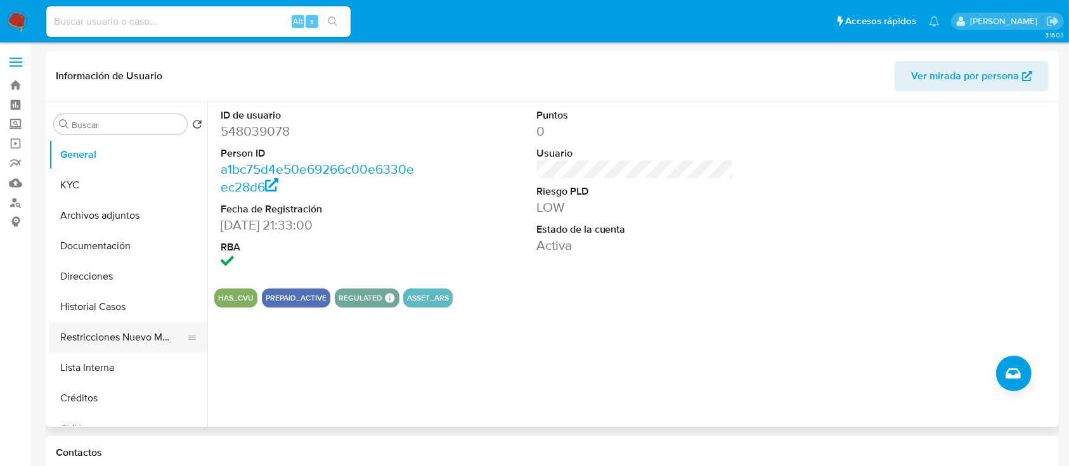
click at [139, 332] on button "Restricciones Nuevo Mundo" at bounding box center [123, 337] width 148 height 30
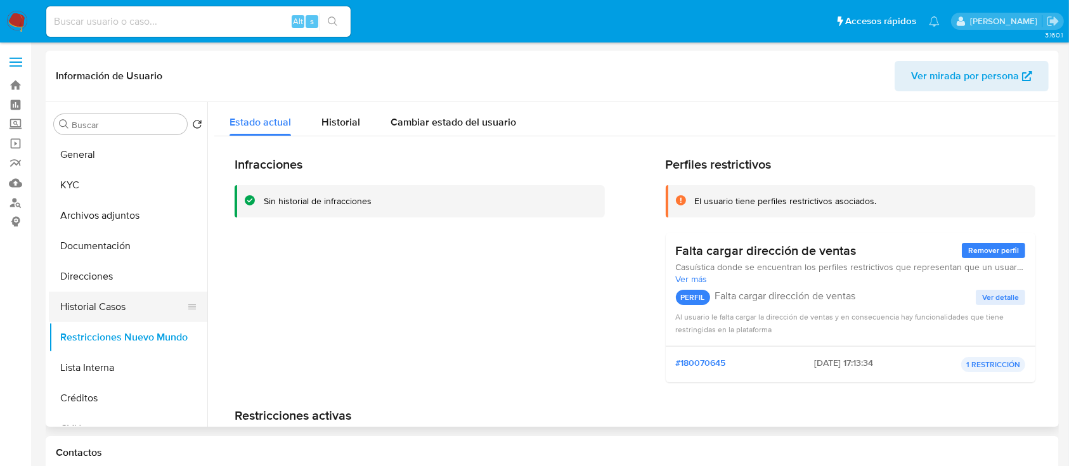
click at [137, 299] on button "Historial Casos" at bounding box center [123, 307] width 148 height 30
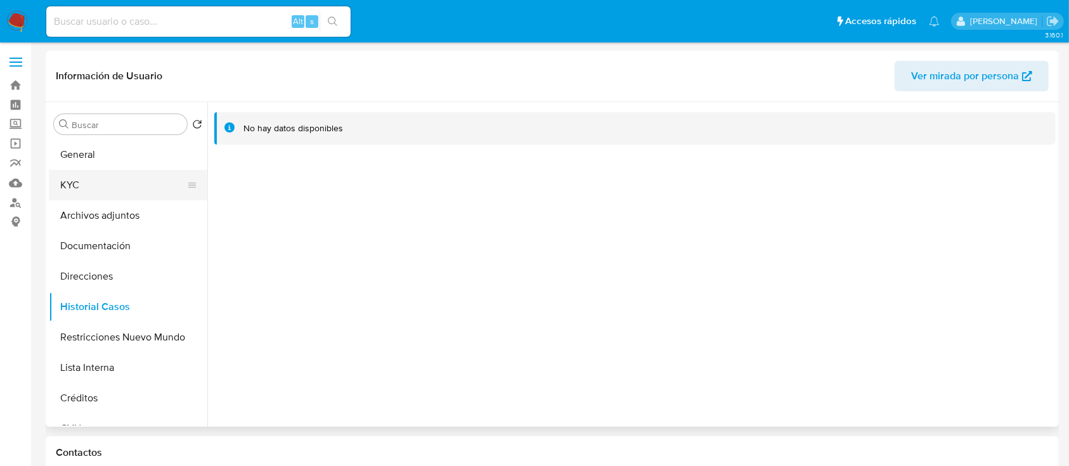
click at [129, 197] on button "KYC" at bounding box center [123, 185] width 148 height 30
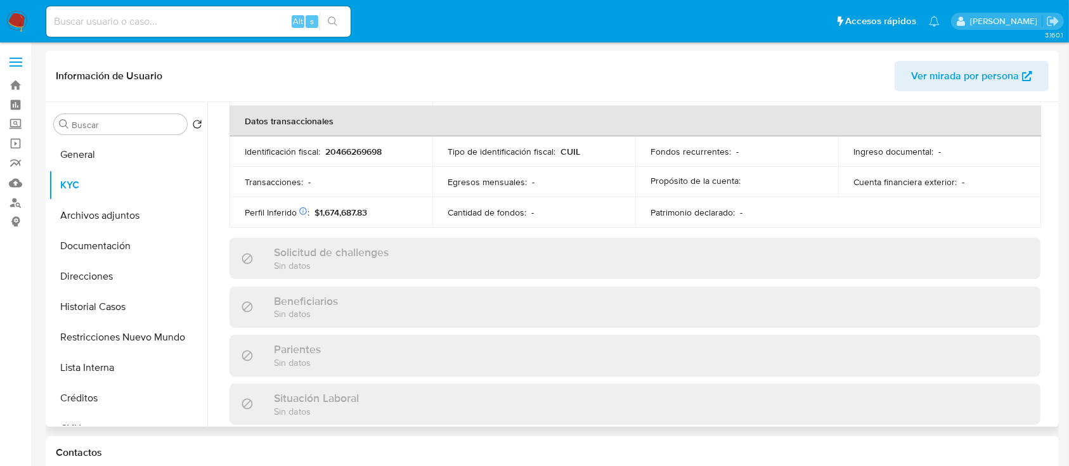
scroll to position [680, 0]
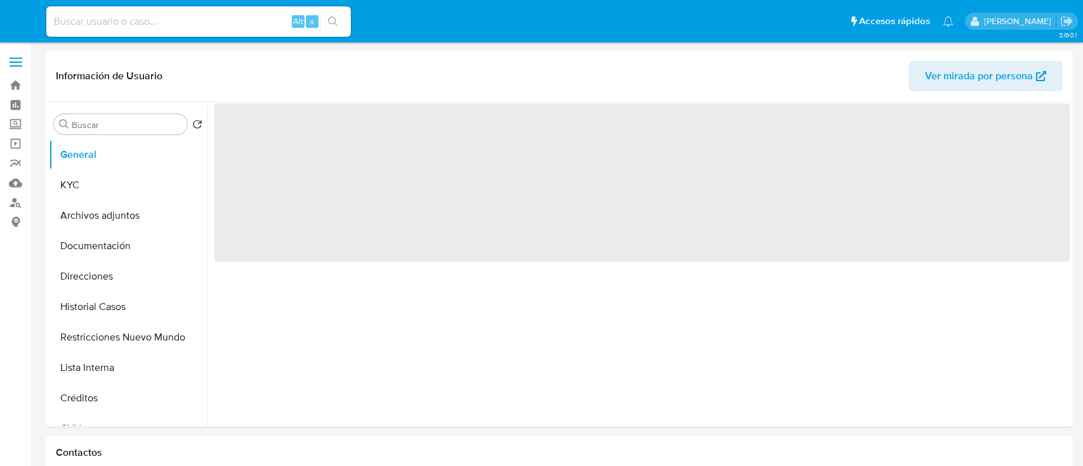
select select "10"
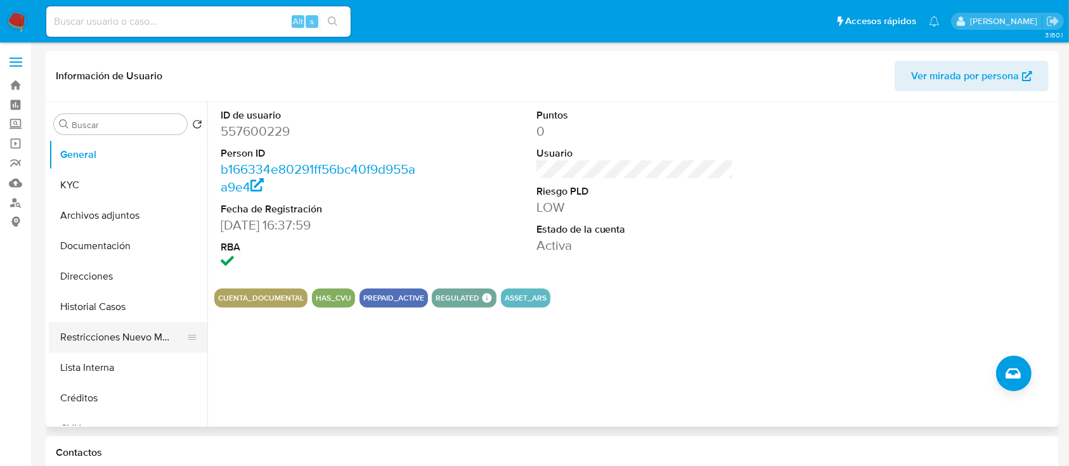
click at [131, 342] on button "Restricciones Nuevo Mundo" at bounding box center [123, 337] width 148 height 30
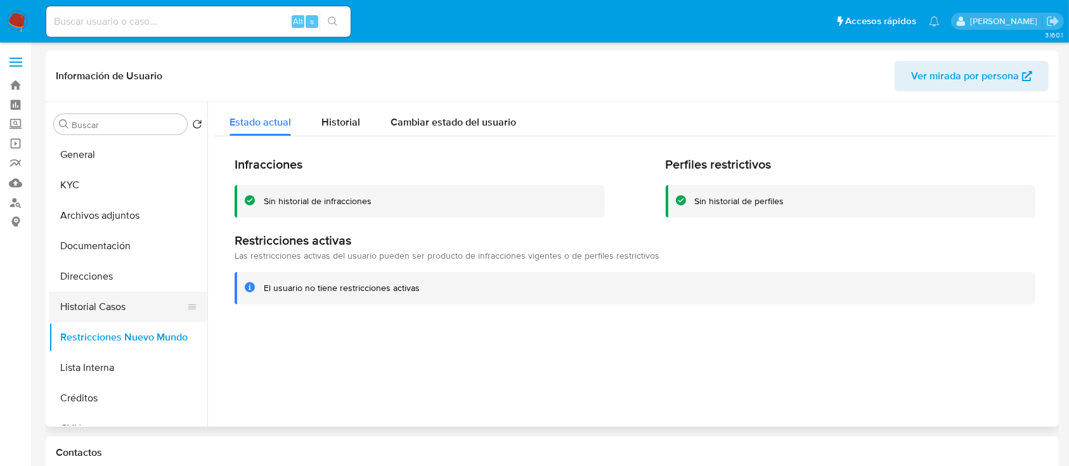
click at [129, 292] on button "Historial Casos" at bounding box center [123, 307] width 148 height 30
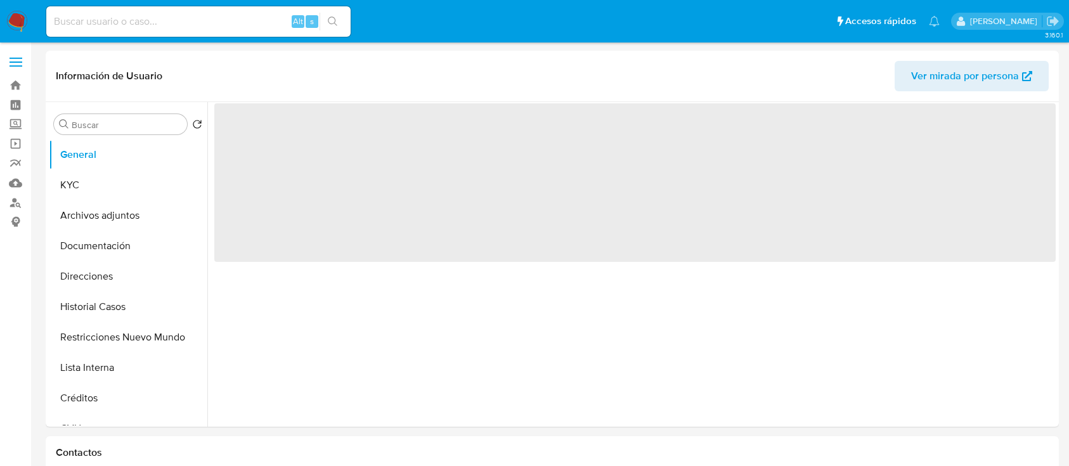
select select "10"
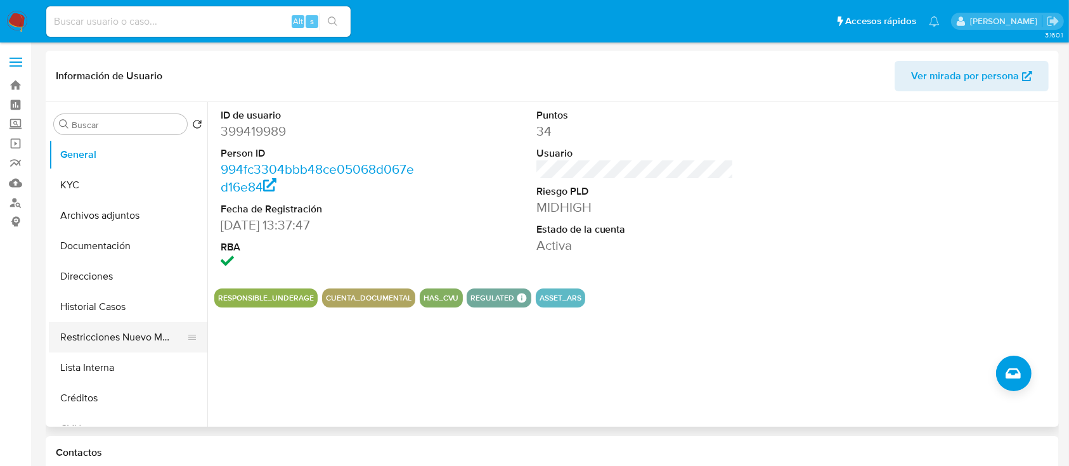
click at [138, 330] on button "Restricciones Nuevo Mundo" at bounding box center [123, 337] width 148 height 30
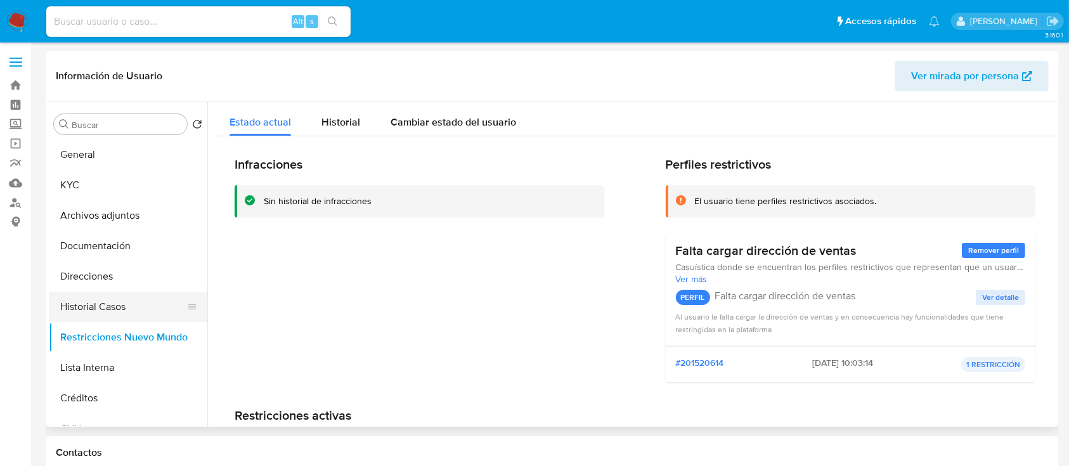
click at [142, 307] on button "Historial Casos" at bounding box center [123, 307] width 148 height 30
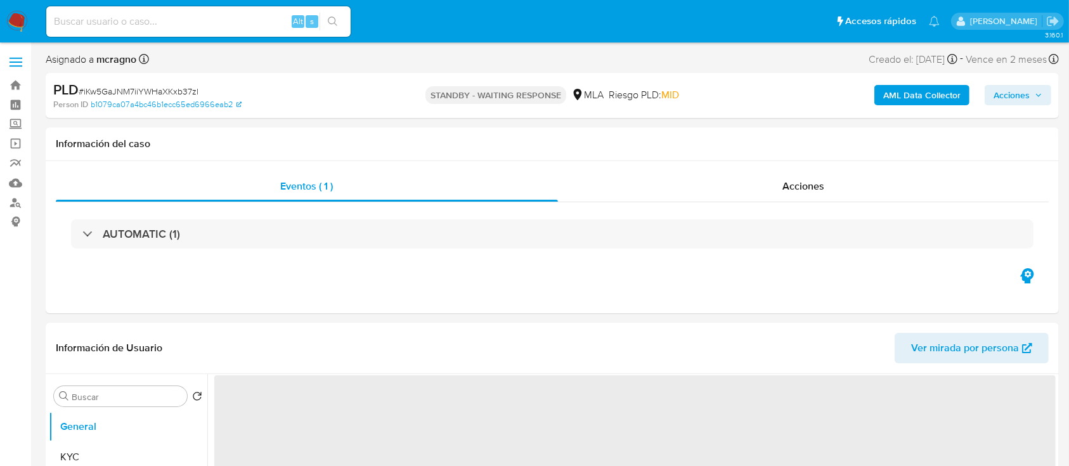
select select "10"
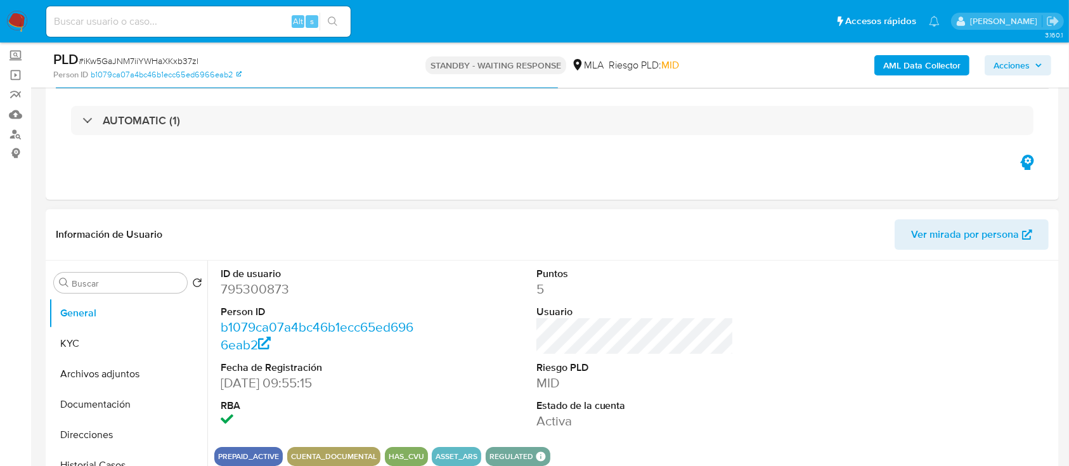
scroll to position [84, 0]
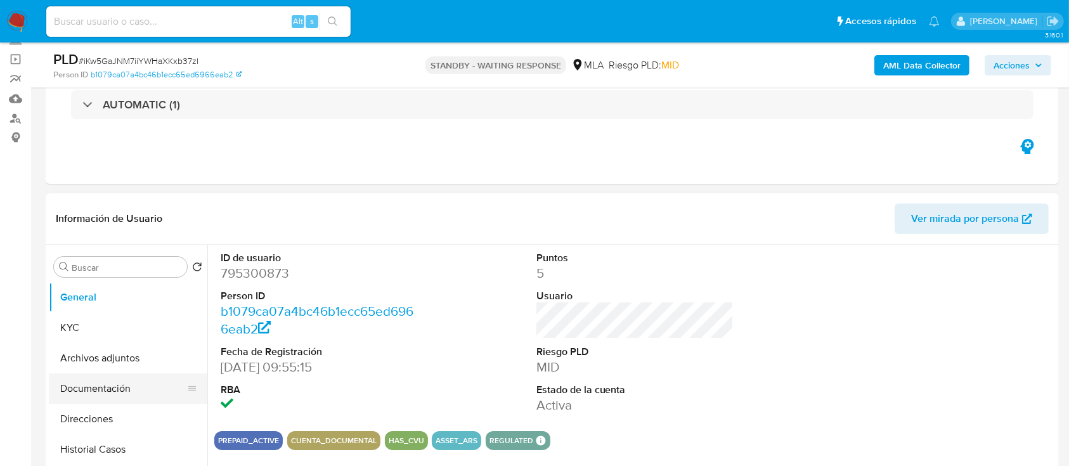
drag, startPoint x: 142, startPoint y: 413, endPoint x: 160, endPoint y: 398, distance: 23.0
click at [142, 413] on button "Direcciones" at bounding box center [128, 419] width 159 height 30
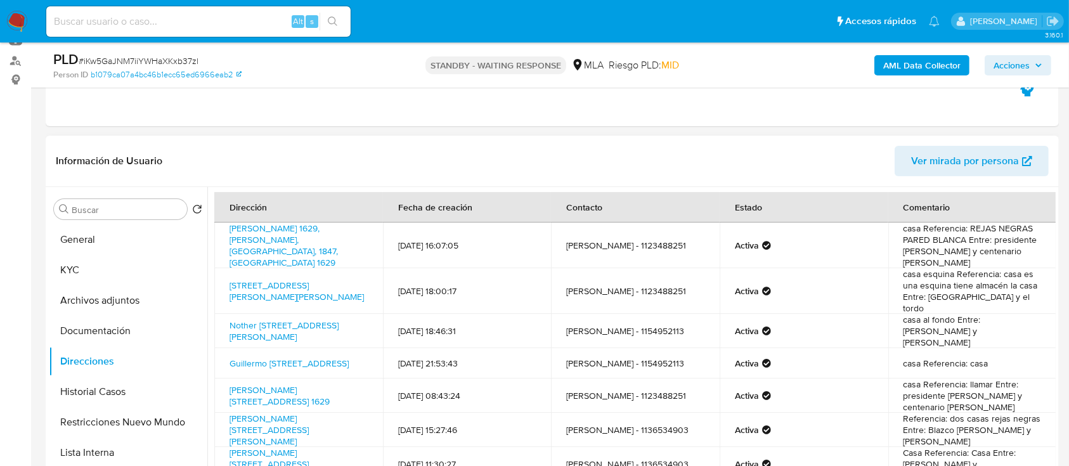
scroll to position [169, 0]
